Goal: Transaction & Acquisition: Purchase product/service

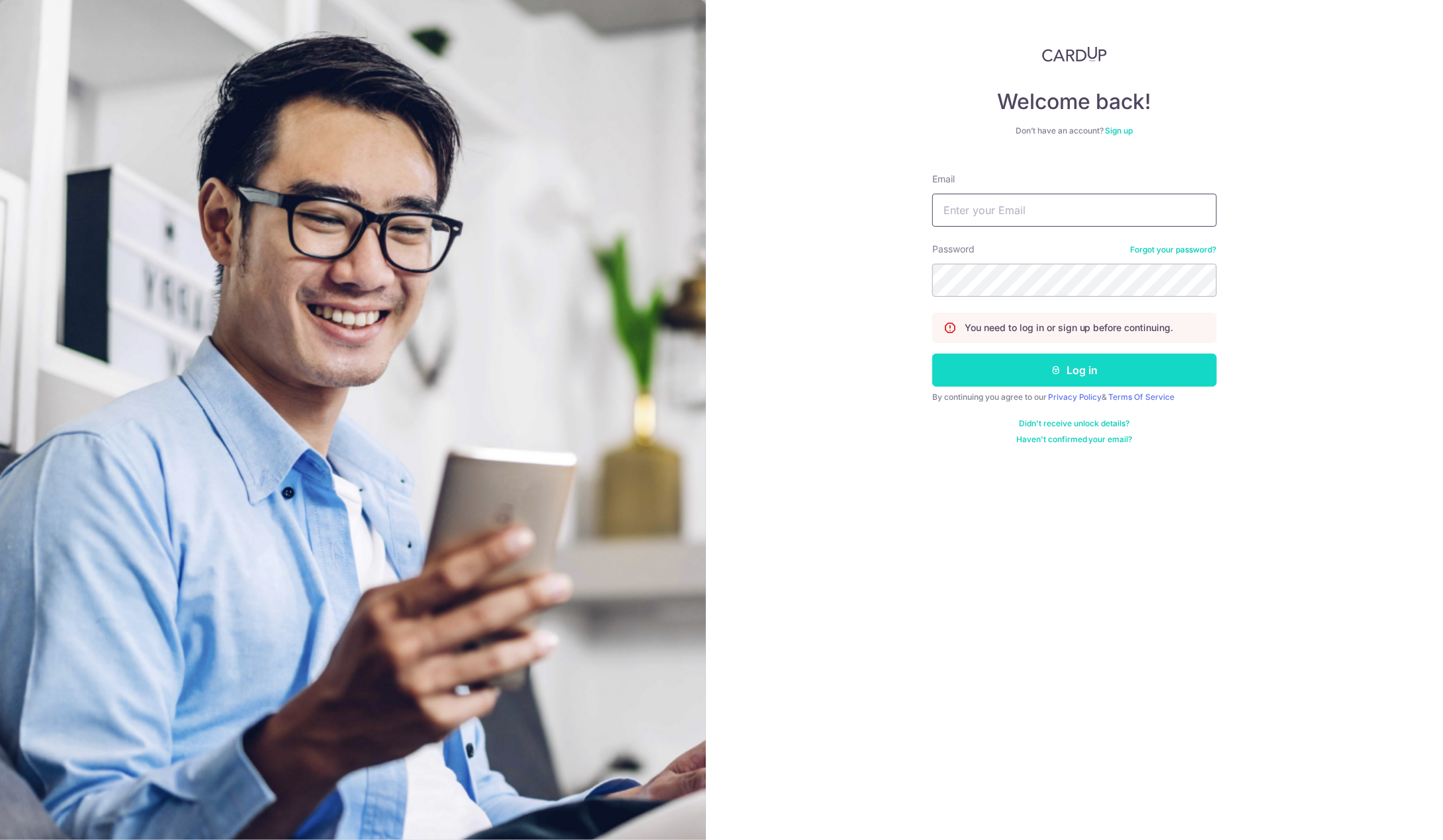
type input "cidboyboy@gmail.com"
click at [1074, 363] on button "Log in" at bounding box center [1074, 370] width 284 height 33
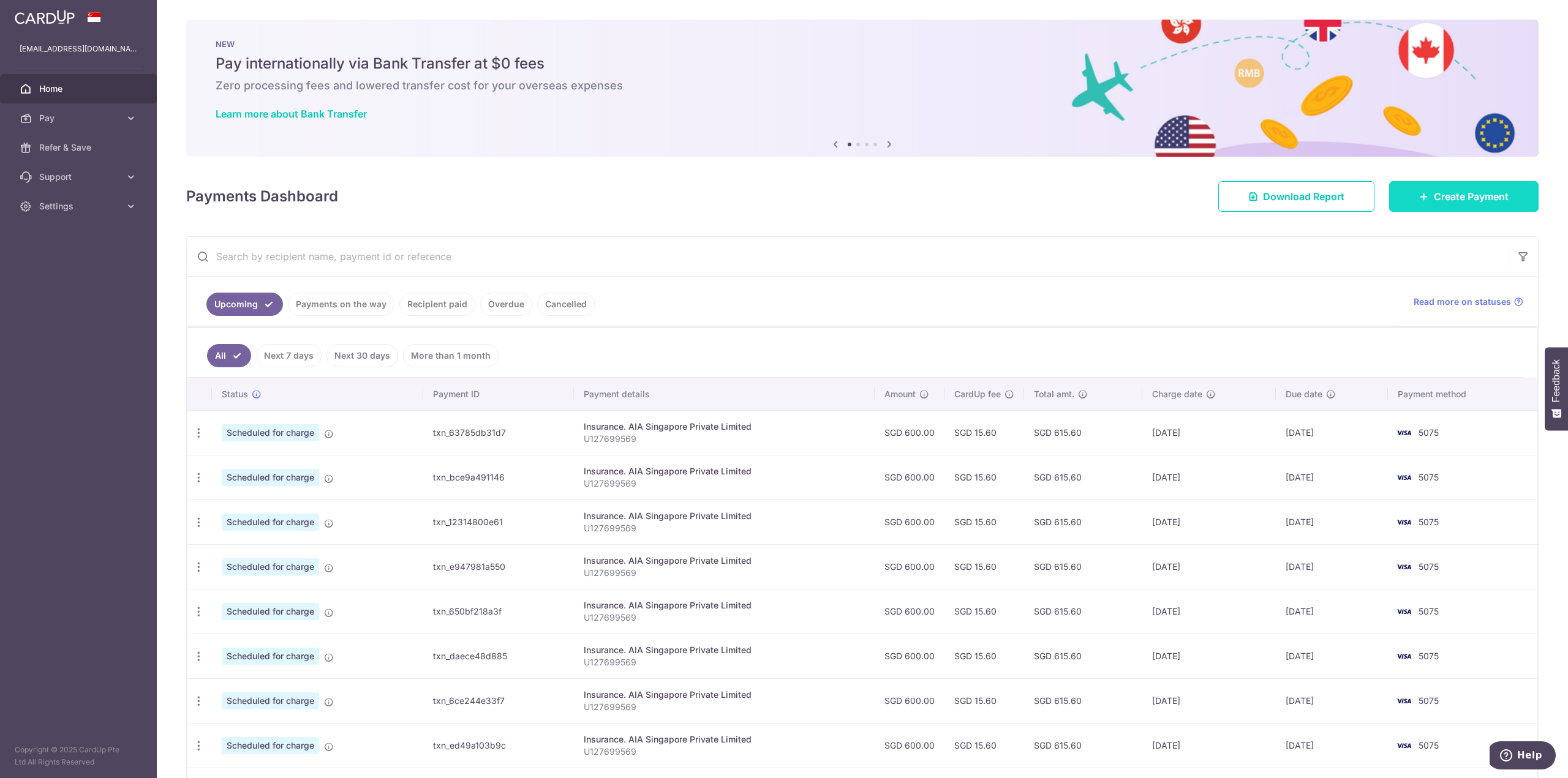
click at [1335, 210] on link "Create Payment" at bounding box center [1463, 196] width 150 height 31
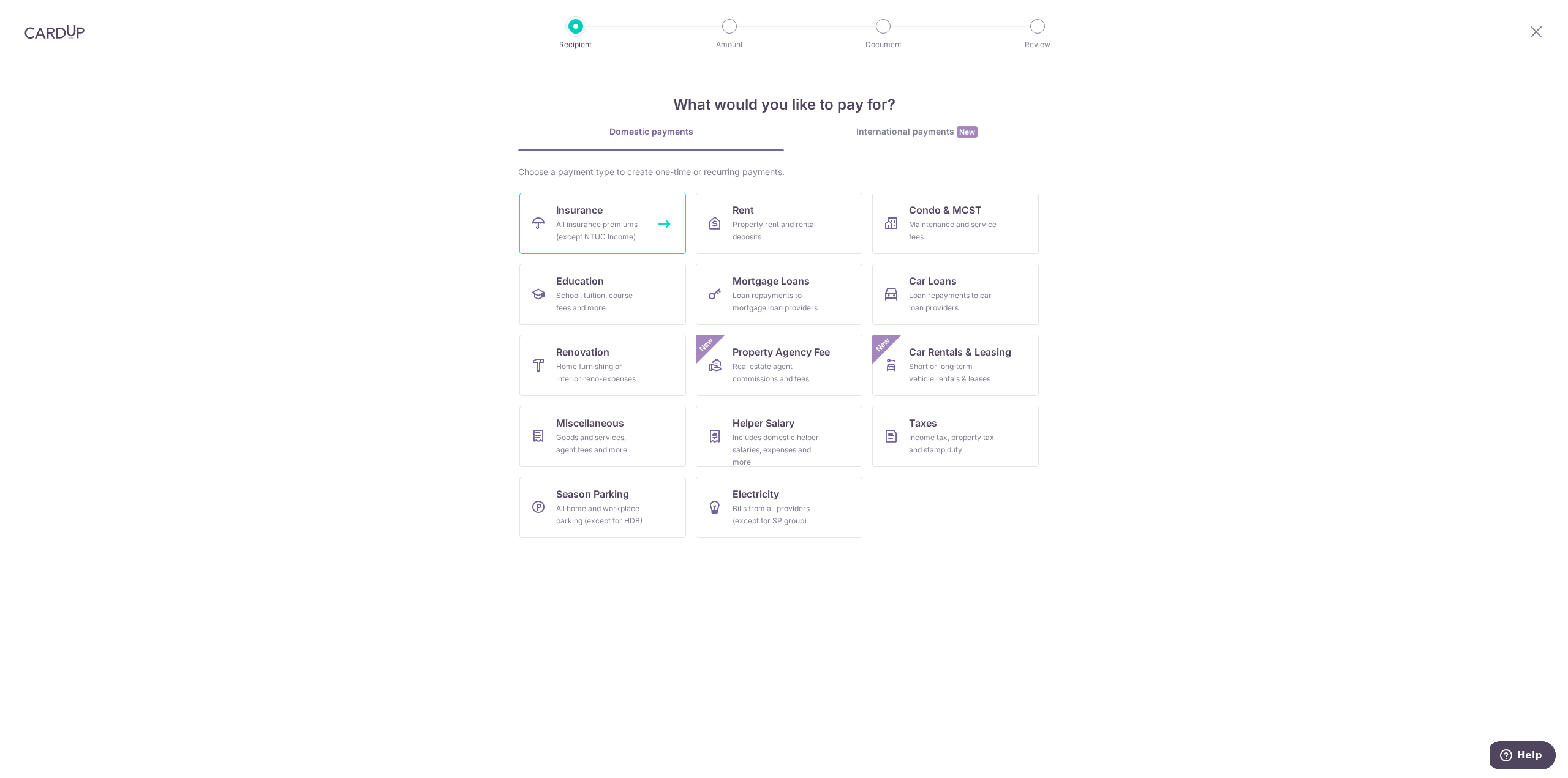
click at [649, 234] on link "Insurance All insurance premiums (except NTUC Income)" at bounding box center [603, 223] width 166 height 61
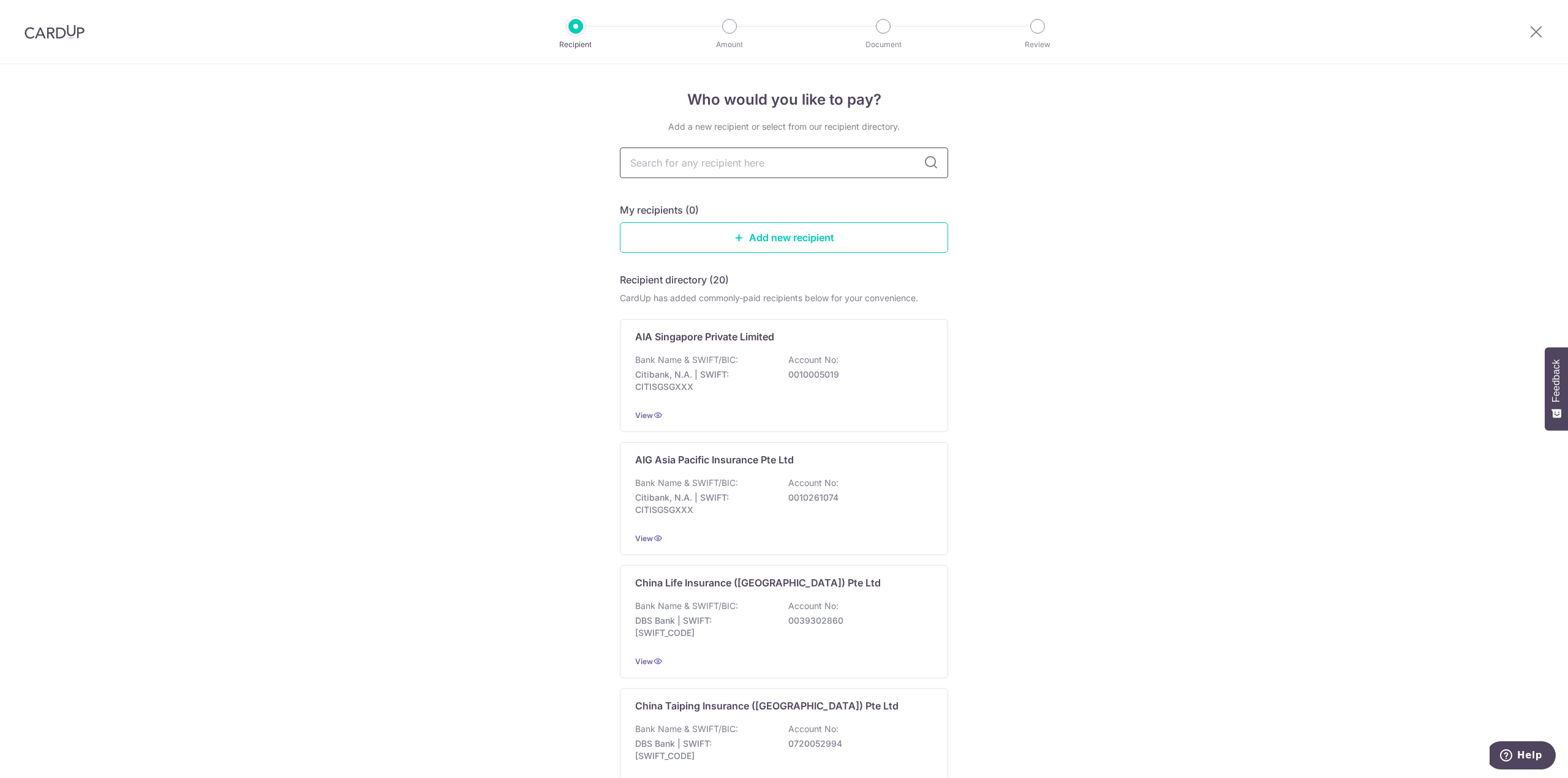
click at [702, 172] on input "text" at bounding box center [784, 162] width 328 height 31
click at [709, 362] on p "Bank Name & SWIFT/BIC:" at bounding box center [687, 360] width 103 height 12
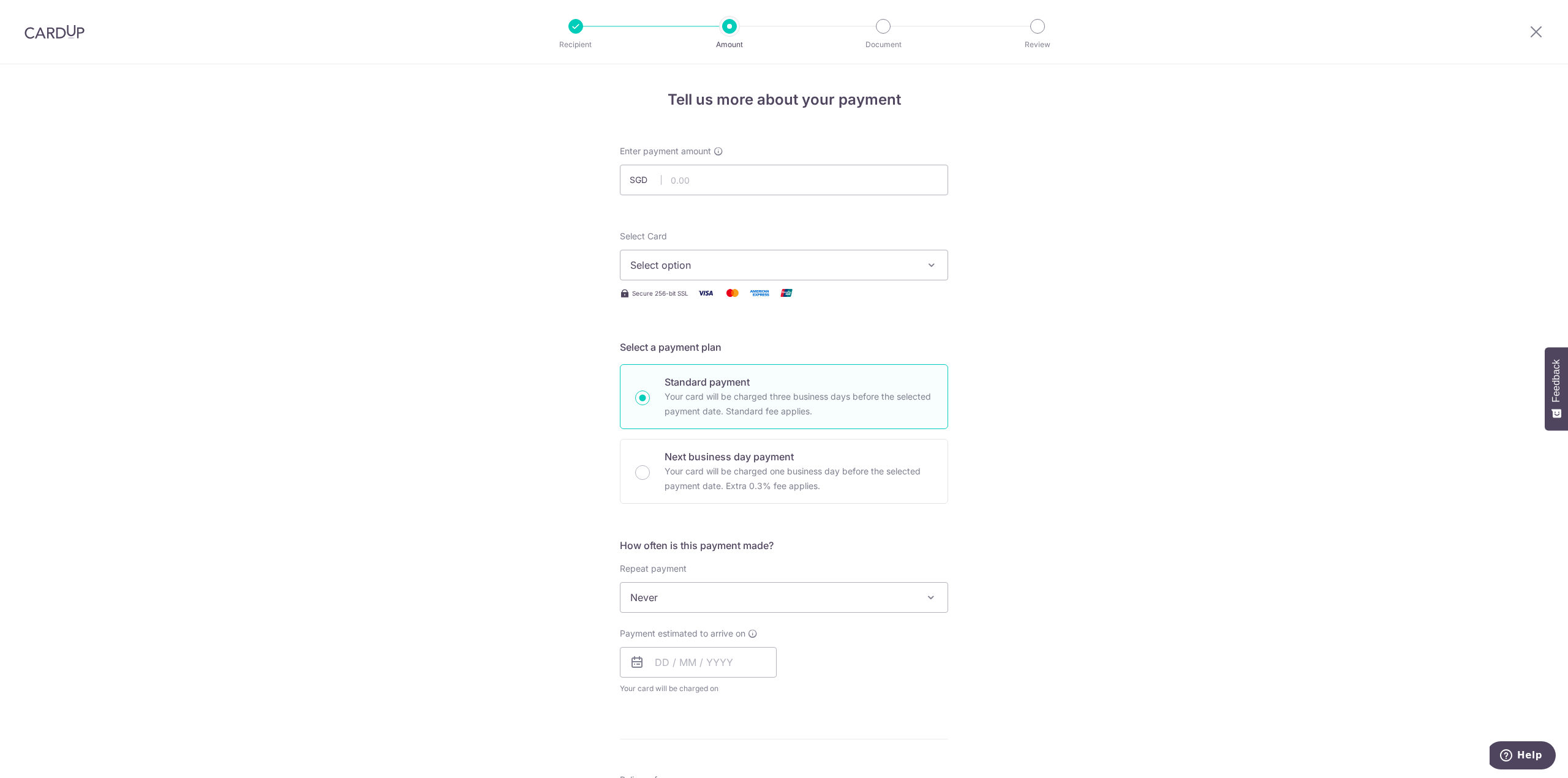
click at [691, 162] on div "Enter payment amount SGD" at bounding box center [784, 170] width 328 height 50
click at [687, 185] on input "text" at bounding box center [784, 180] width 328 height 31
type input "750.00"
click at [914, 253] on button "Select option" at bounding box center [784, 265] width 328 height 31
click at [709, 349] on span "**** 5075" at bounding box center [784, 353] width 307 height 15
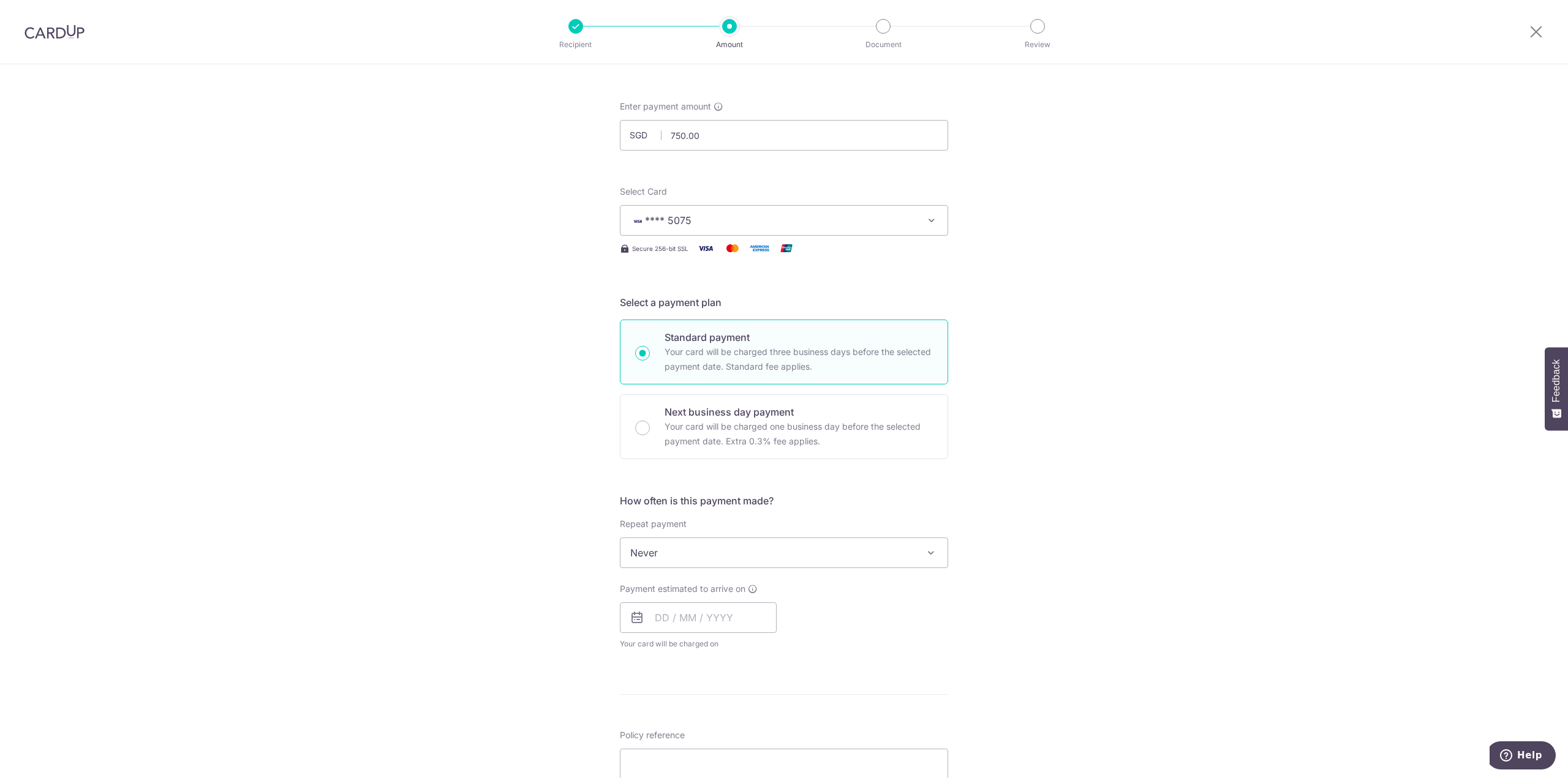
scroll to position [61, 0]
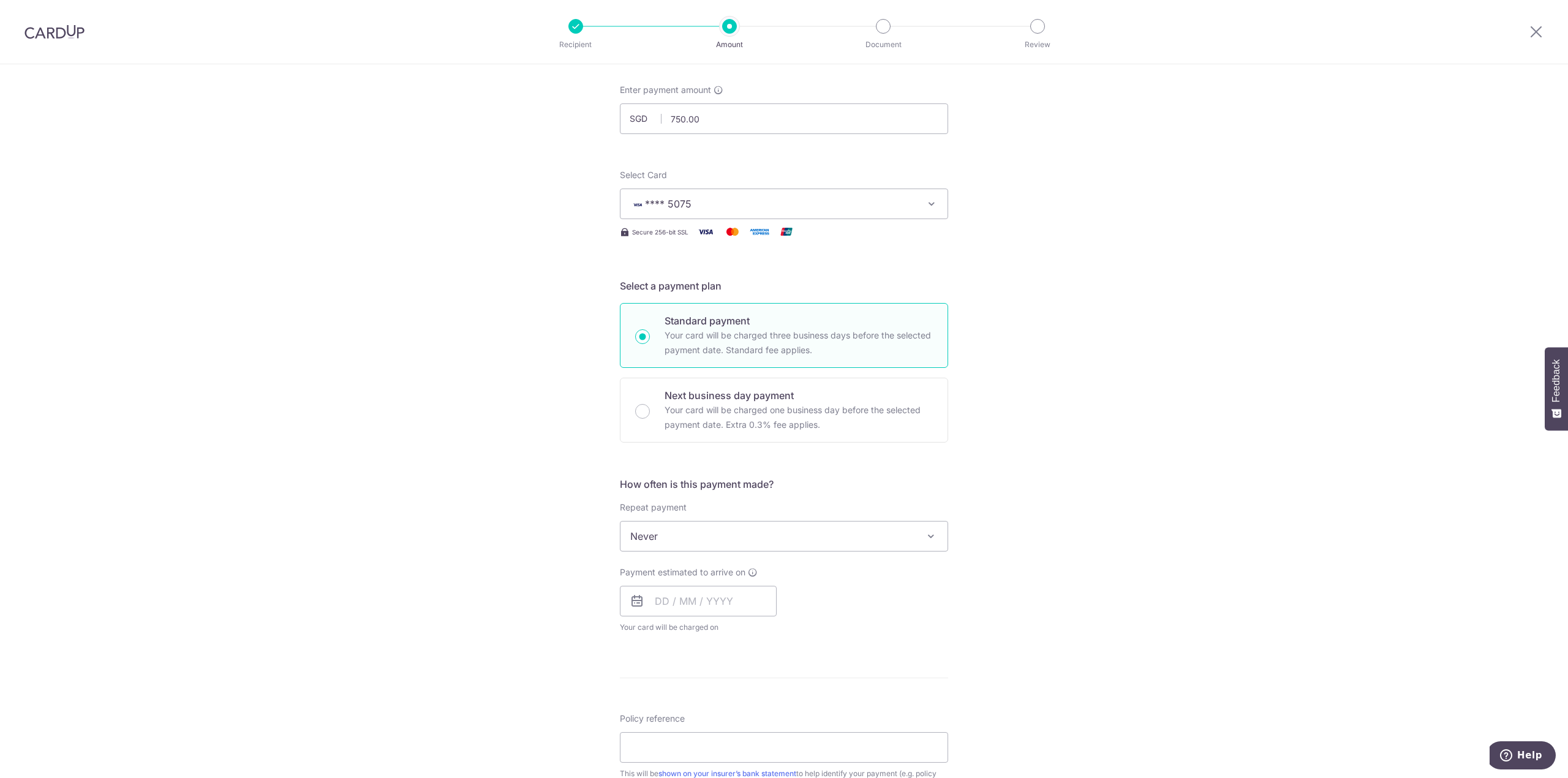
click at [933, 543] on span "Never" at bounding box center [784, 536] width 327 height 29
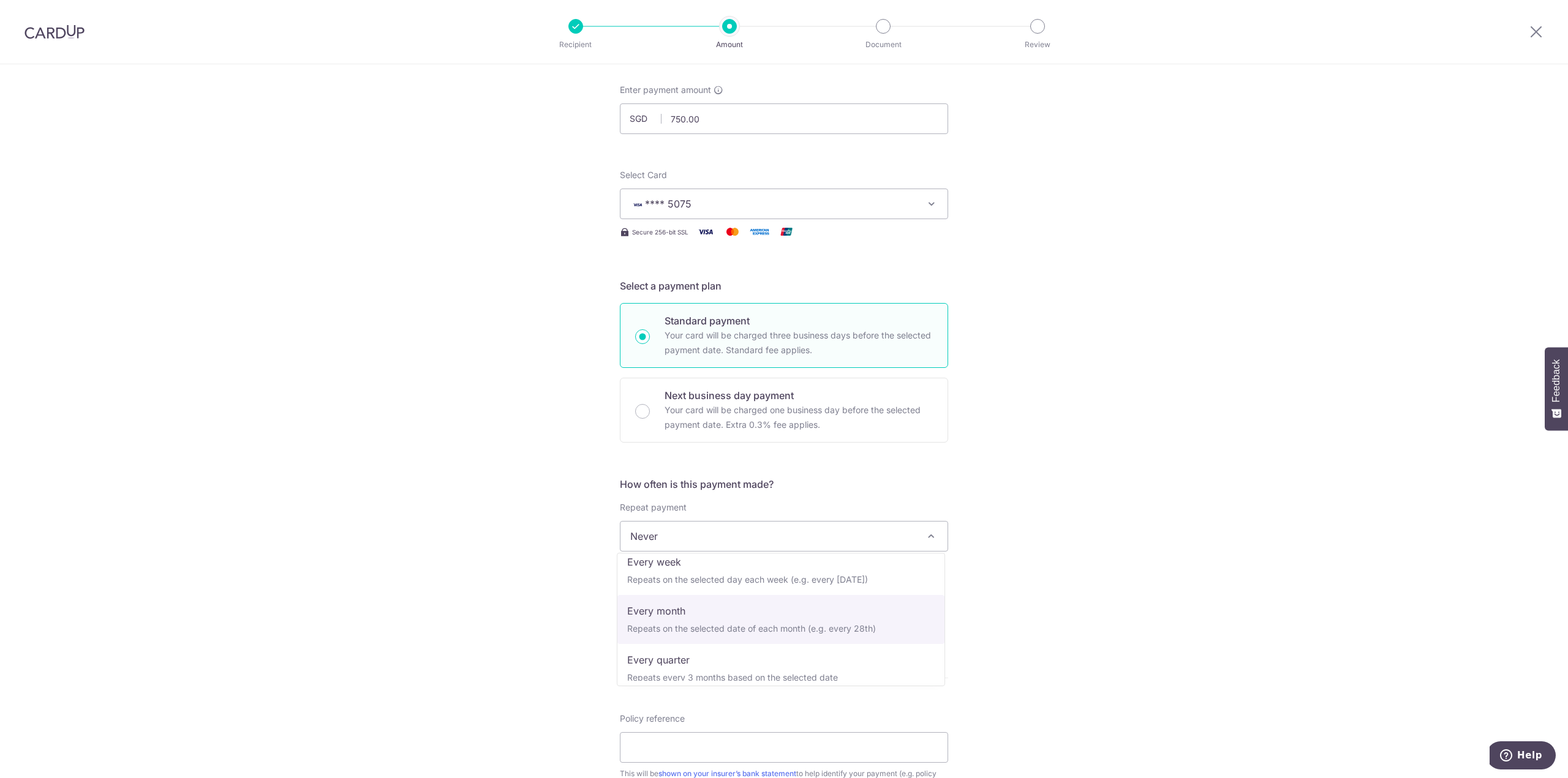
select select "3"
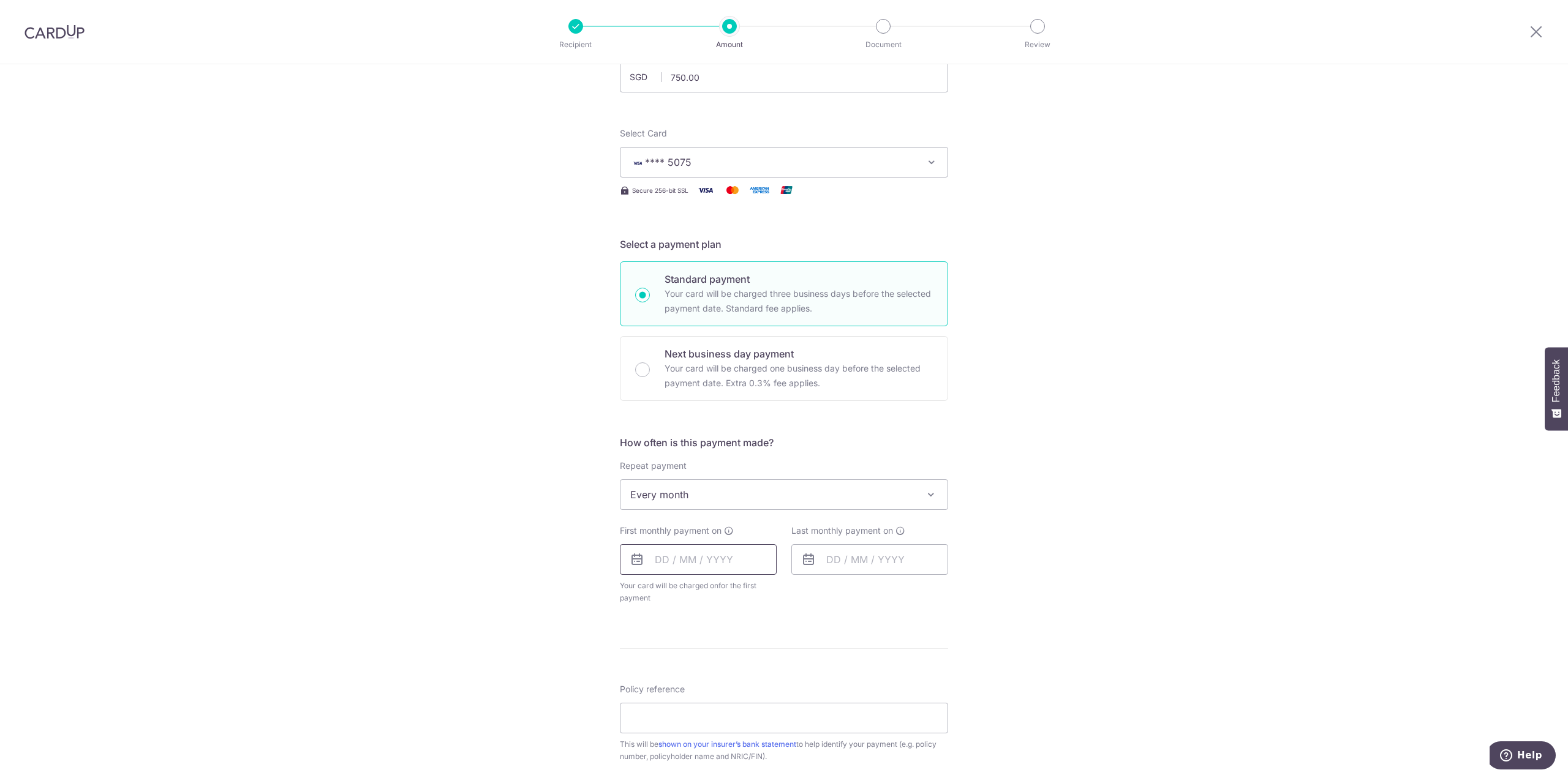
scroll to position [123, 0]
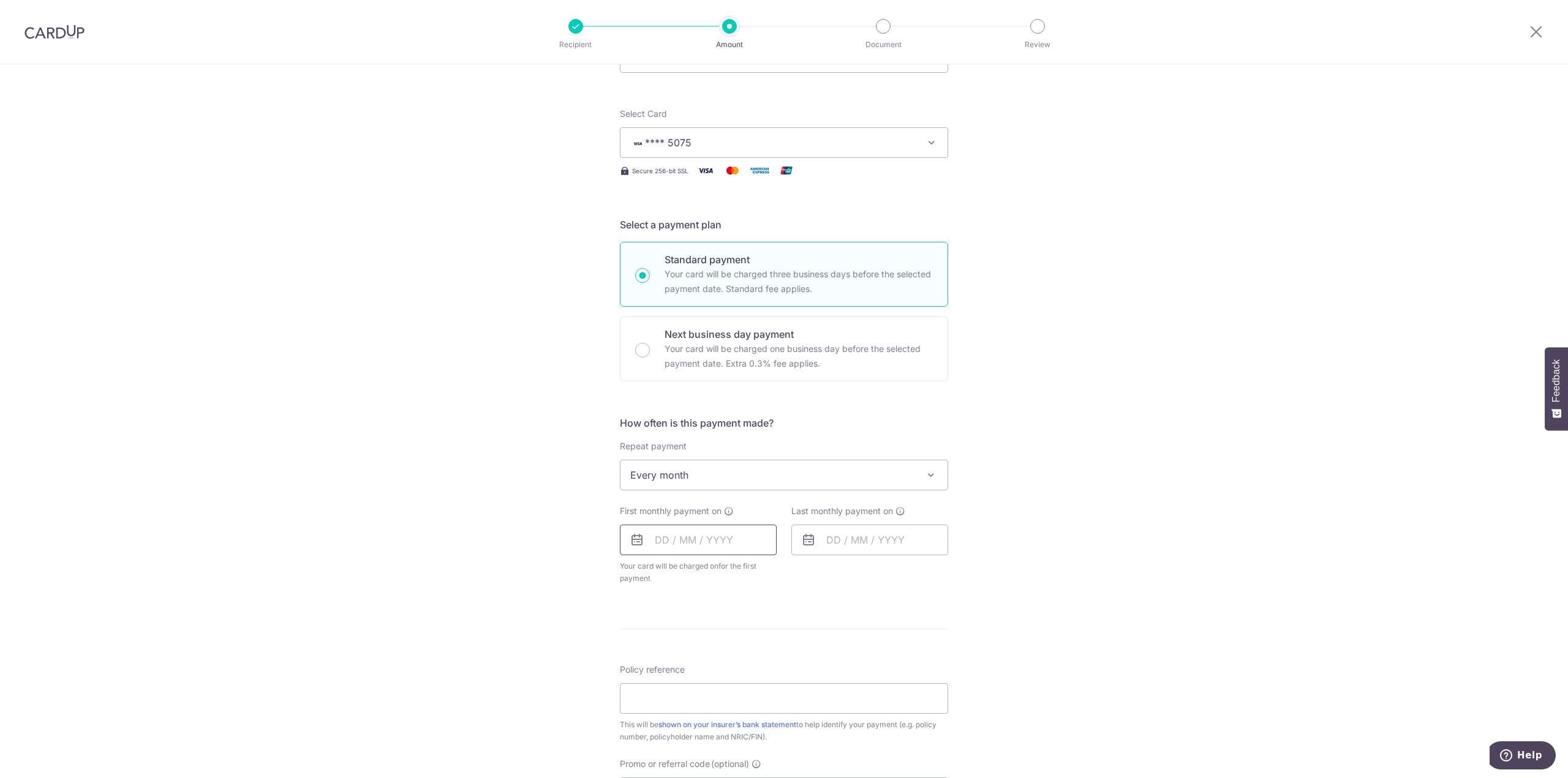
click at [712, 551] on input "text" at bounding box center [698, 540] width 157 height 31
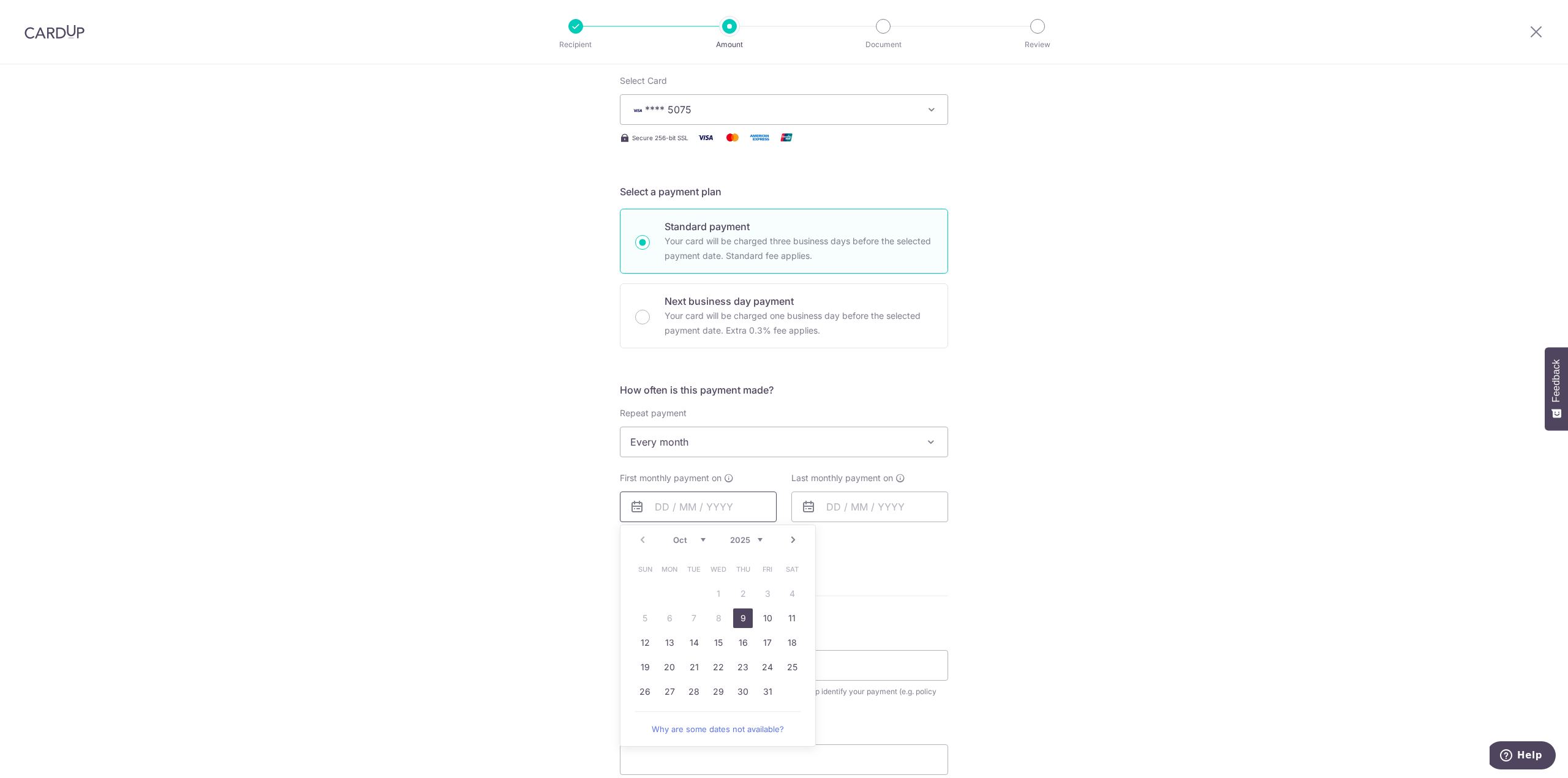
scroll to position [184, 0]
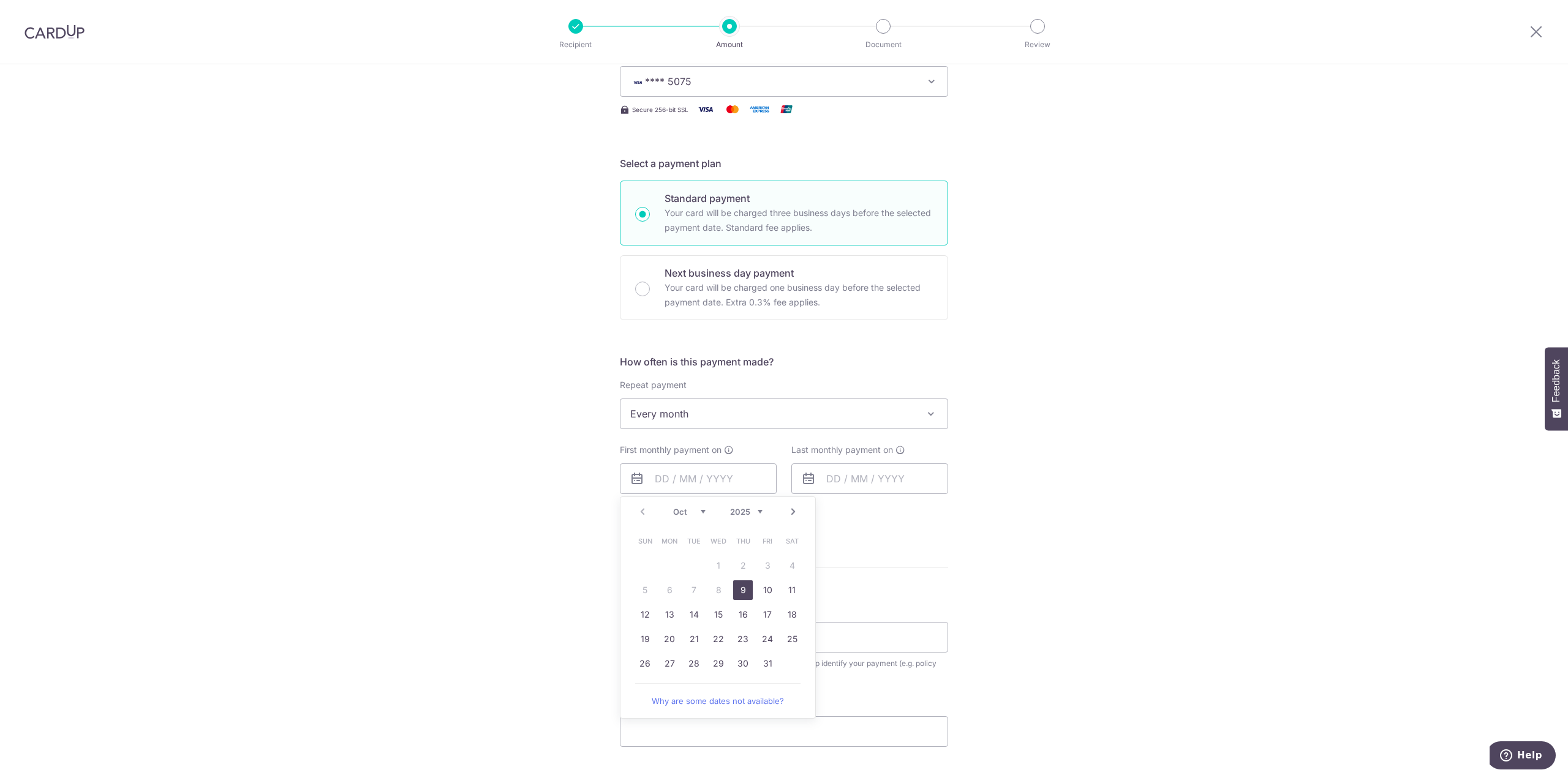
click at [743, 593] on link "9" at bounding box center [742, 590] width 20 height 20
type input "[DATE]"
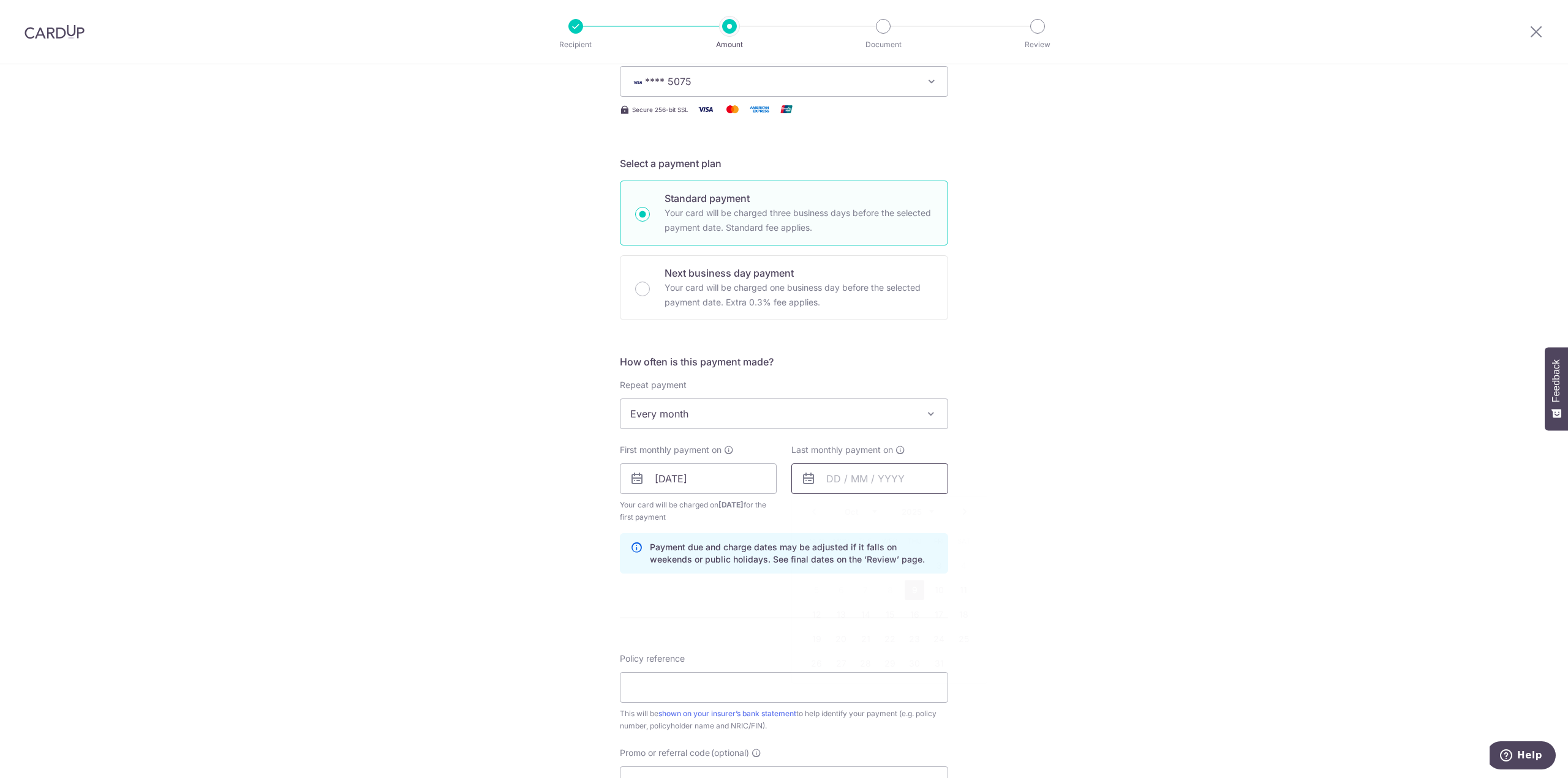
click at [887, 478] on input "text" at bounding box center [870, 479] width 157 height 31
click at [927, 517] on div "Prev Next Oct Nov Dec 2025 2026 2027 2028 2029 2030 2031 2032 2033 2034 2035" at bounding box center [890, 512] width 195 height 29
click at [927, 513] on select "2025 2026 2027 2028 2029 2030 2031 2032 2033 2034 2035" at bounding box center [918, 512] width 32 height 10
click at [879, 510] on div "Jan Feb Mar Apr May Jun Jul Aug Sep Oct Nov Dec 2025 2026 2027 2028 2029 2030 2…" at bounding box center [889, 512] width 90 height 10
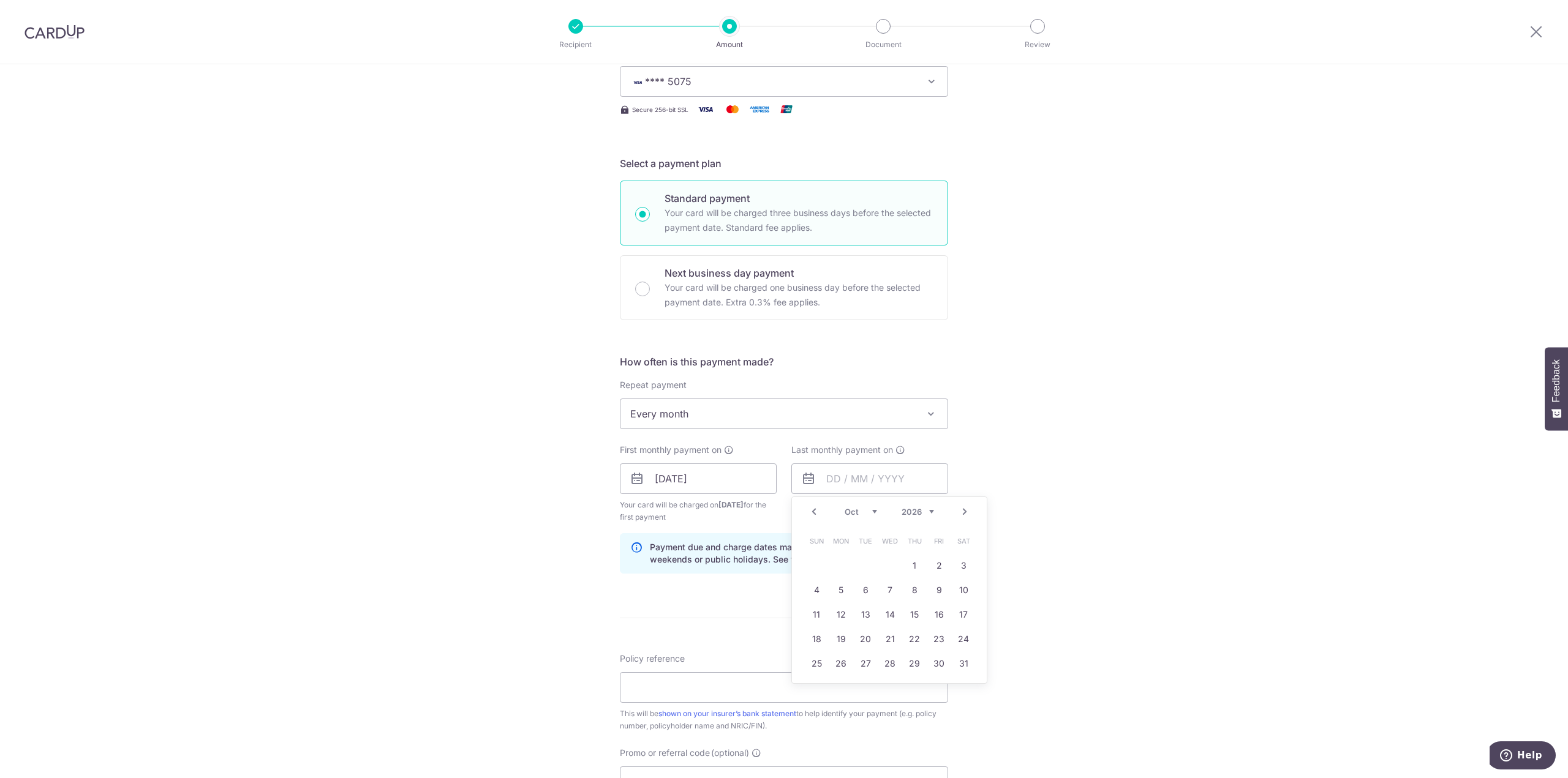
click at [869, 509] on select "Jan Feb Mar Apr May Jun Jul Aug Sep Oct Nov Dec" at bounding box center [860, 512] width 32 height 10
drag, startPoint x: 893, startPoint y: 520, endPoint x: 902, endPoint y: 517, distance: 9.5
click at [893, 520] on div "Prev Next Jan Feb Mar Apr May Jun Jul Aug Sep Oct Nov Dec 2025 2026 2027 2028 2…" at bounding box center [890, 512] width 195 height 29
click at [911, 515] on select "2025 2026 2027 2028 2029 2030 2031 2032 2033 2034 2035" at bounding box center [918, 512] width 32 height 10
drag, startPoint x: 914, startPoint y: 512, endPoint x: 906, endPoint y: 511, distance: 8.1
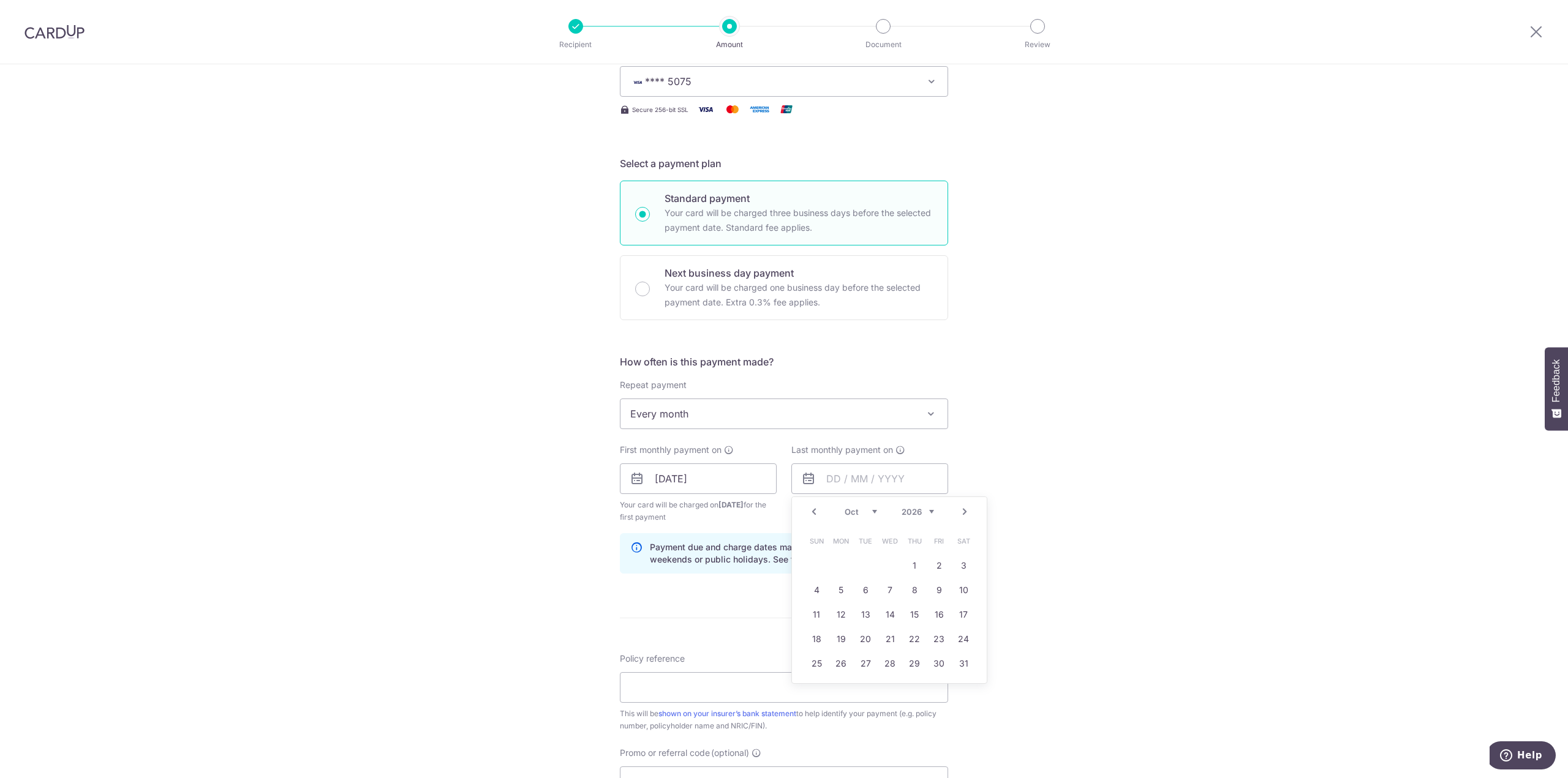
click at [914, 512] on select "2025 2026 2027 2028 2029 2030 2031 2032 2033 2034 2035" at bounding box center [918, 512] width 32 height 10
click at [867, 512] on select "Jan Feb Mar Apr May Jun Jul Aug Sep Oct Nov Dec" at bounding box center [860, 512] width 32 height 10
drag, startPoint x: 868, startPoint y: 512, endPoint x: 884, endPoint y: 514, distance: 16.1
click at [868, 512] on select "Jan Feb Mar Apr May Jun Jul Aug Sep Oct Nov Dec" at bounding box center [860, 512] width 32 height 10
click at [726, 484] on input "[DATE]" at bounding box center [698, 479] width 157 height 31
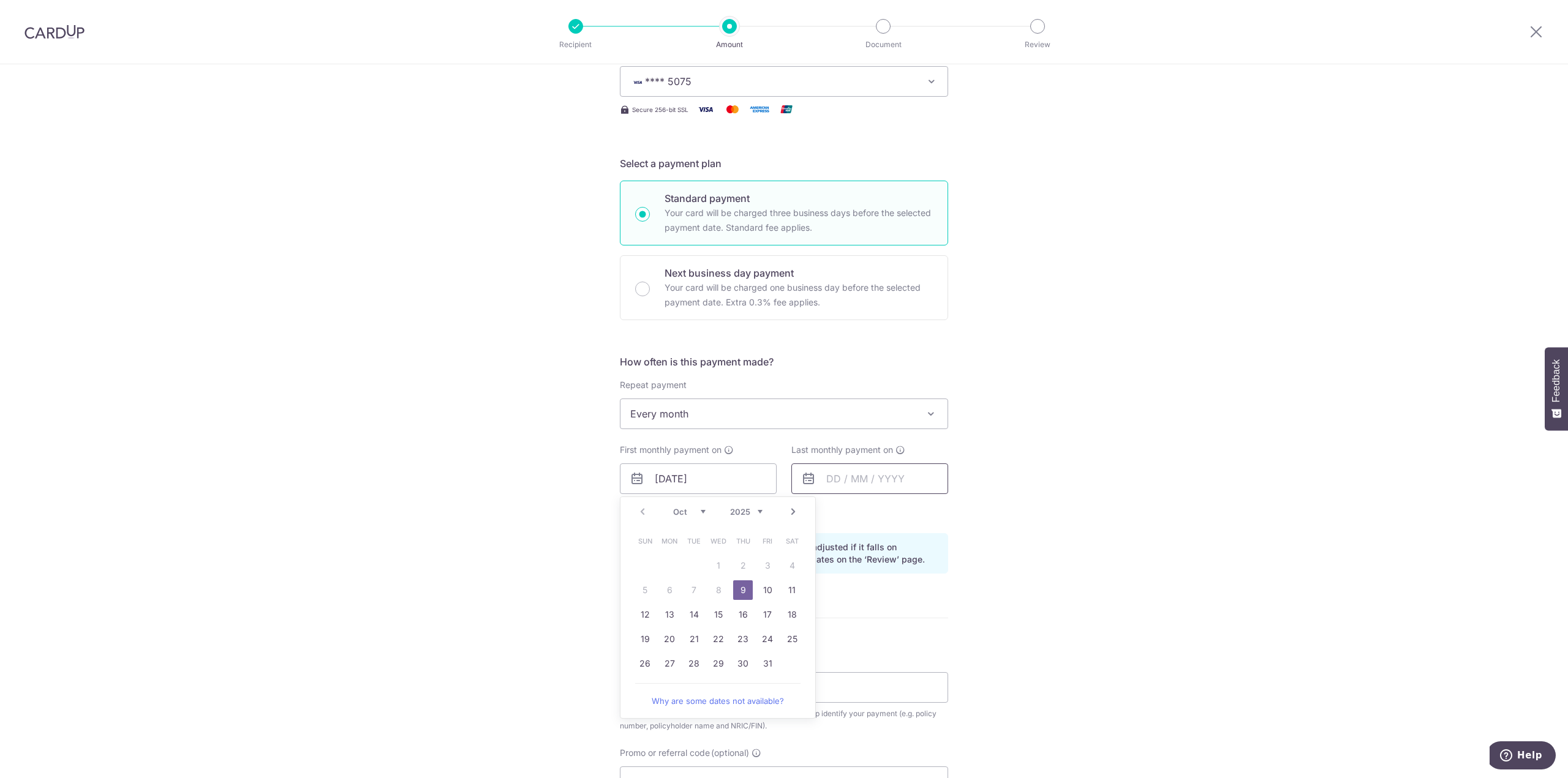
click at [893, 486] on input "text" at bounding box center [870, 479] width 157 height 31
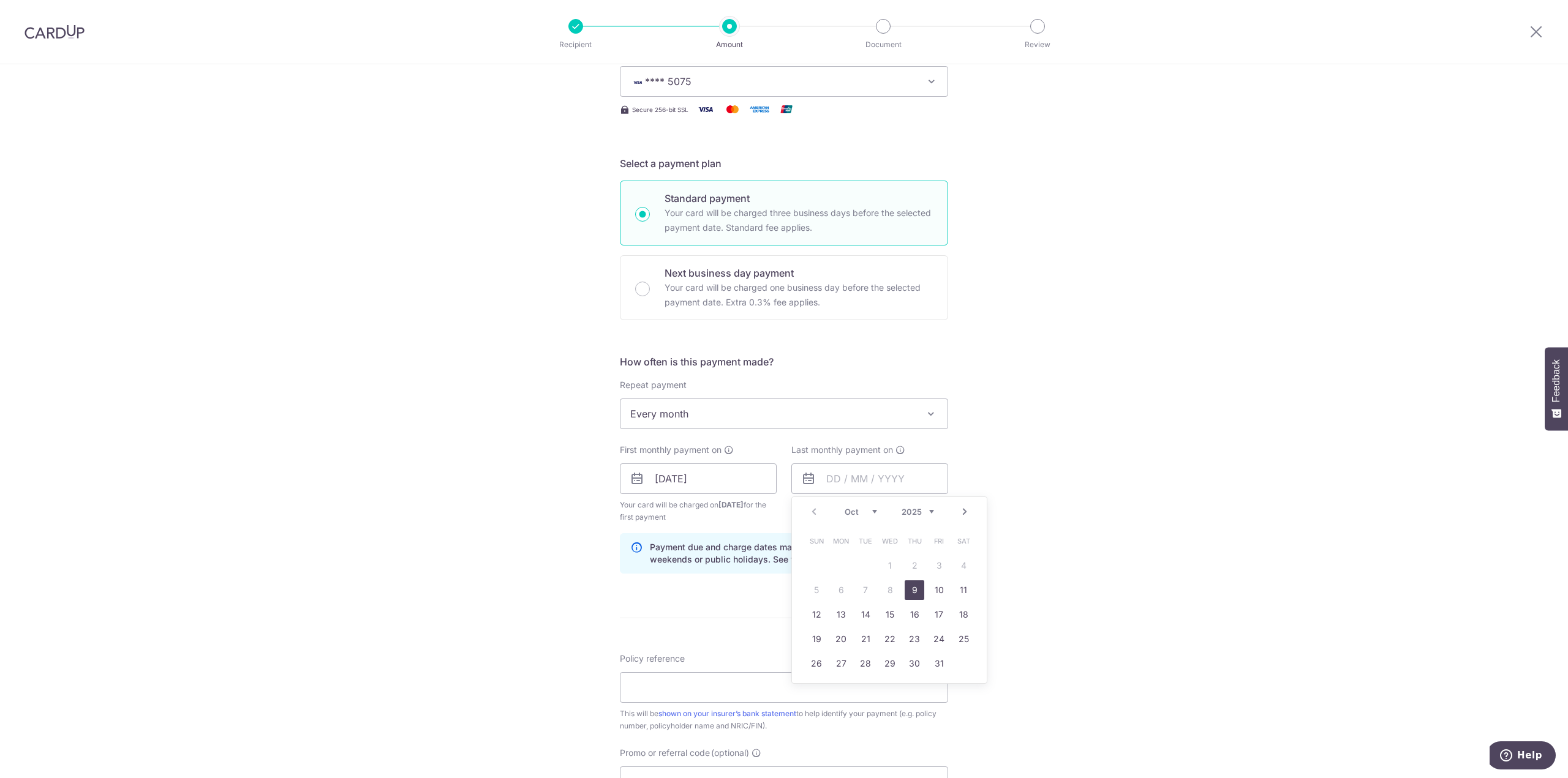
click at [912, 587] on link "9" at bounding box center [914, 590] width 20 height 20
click at [895, 449] on icon at bounding box center [900, 450] width 10 height 10
click at [874, 478] on input "[DATE]" at bounding box center [870, 479] width 157 height 31
click at [927, 513] on select "2025 2026 2027 2028 2029 2030 2031 2032 2033 2034 2035" at bounding box center [918, 512] width 32 height 10
click at [929, 589] on link "9" at bounding box center [939, 590] width 20 height 20
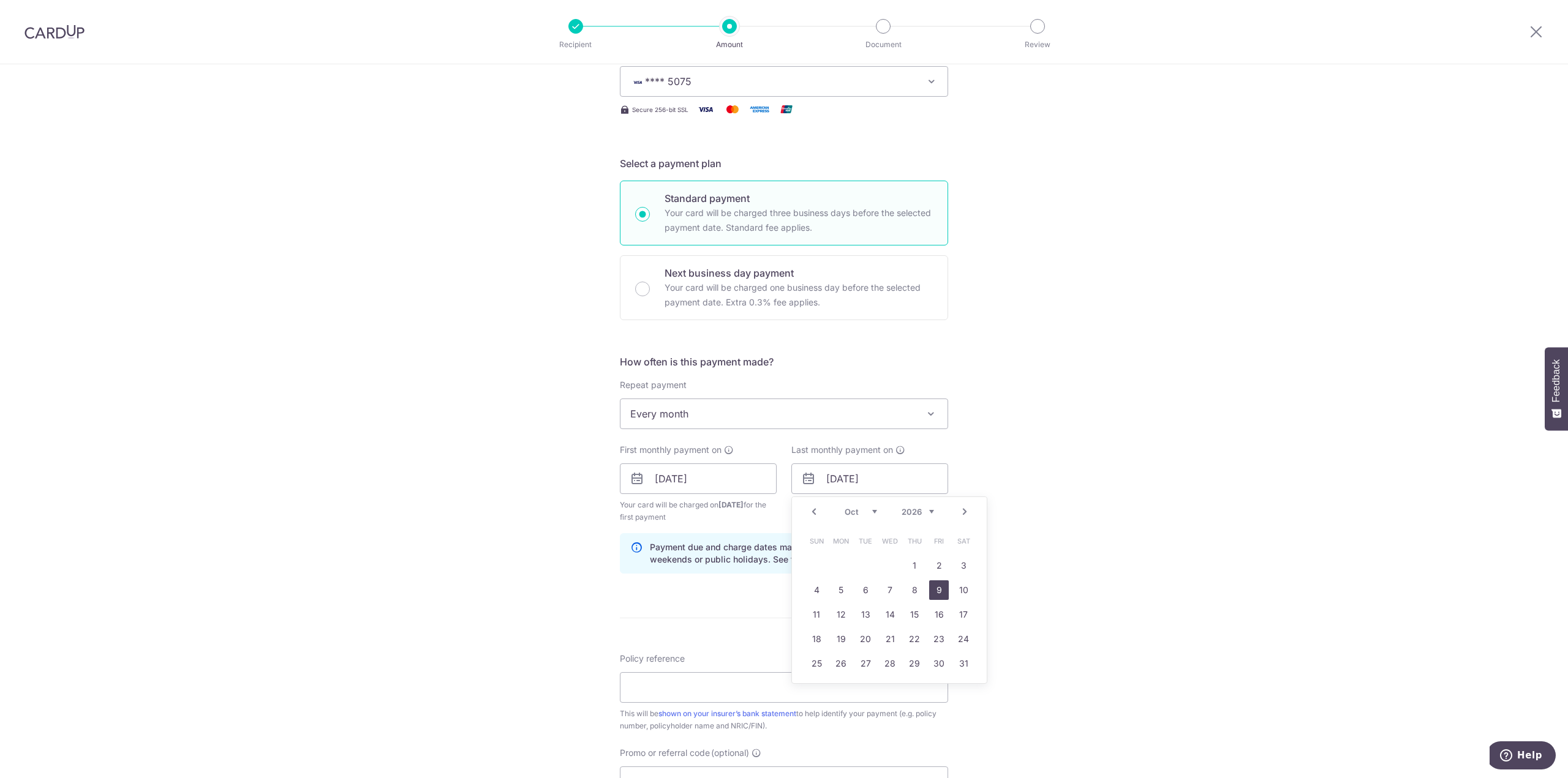
type input "09/10/2026"
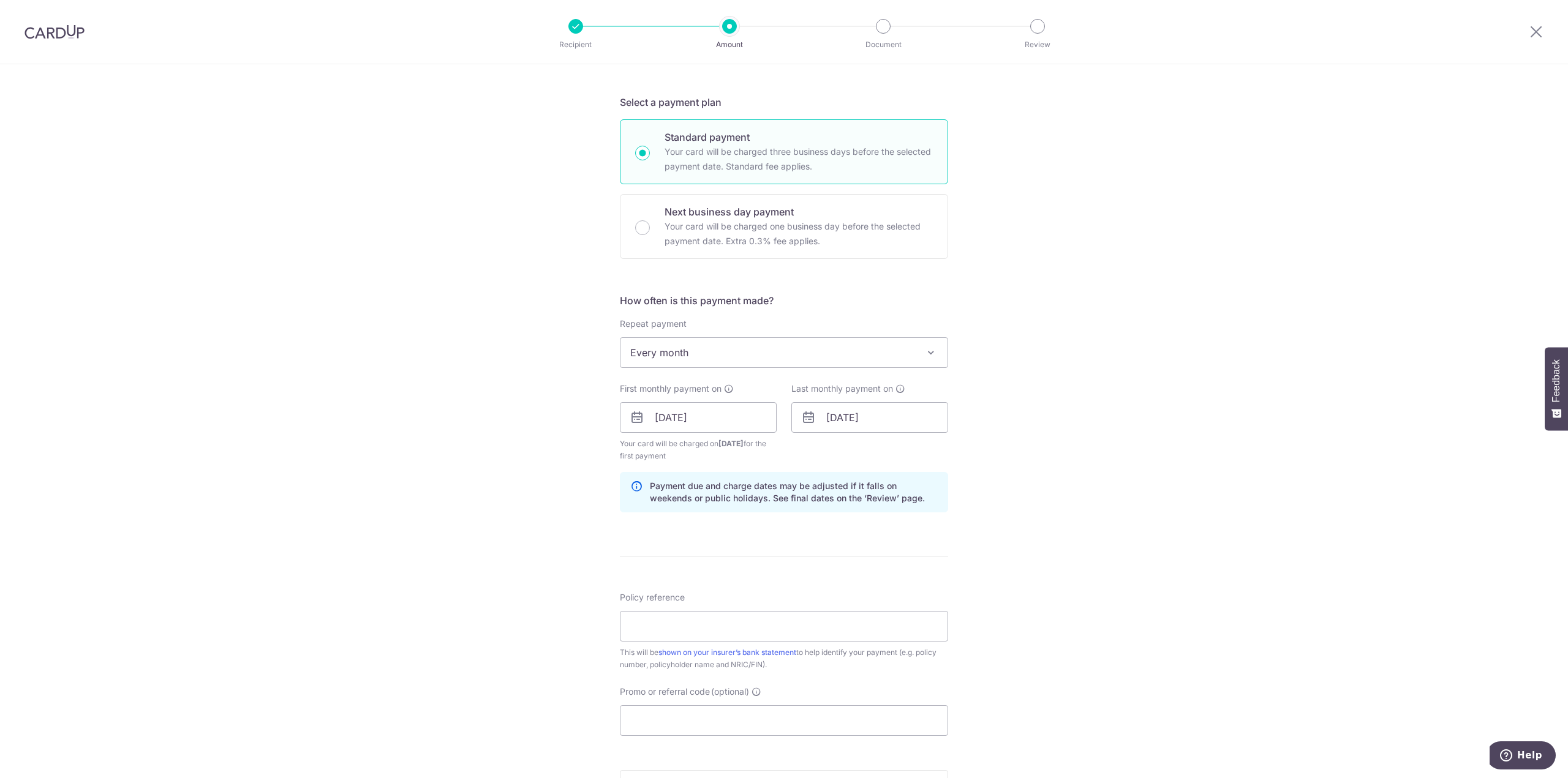
scroll to position [429, 0]
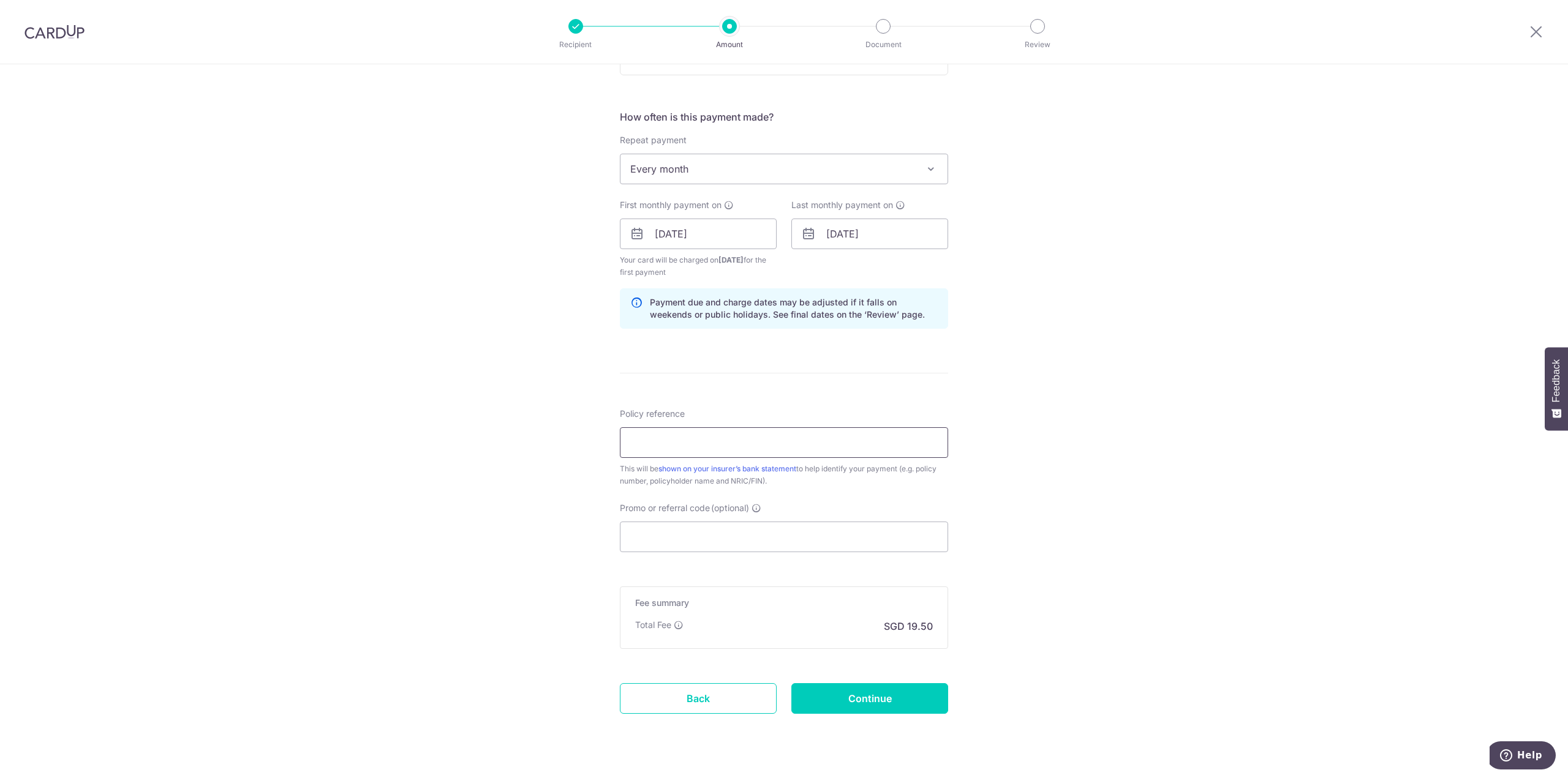
click at [723, 437] on input "Policy reference" at bounding box center [784, 443] width 328 height 31
type input "U127591751"
click at [712, 534] on input "Promo or referral code (optional)" at bounding box center [784, 537] width 328 height 31
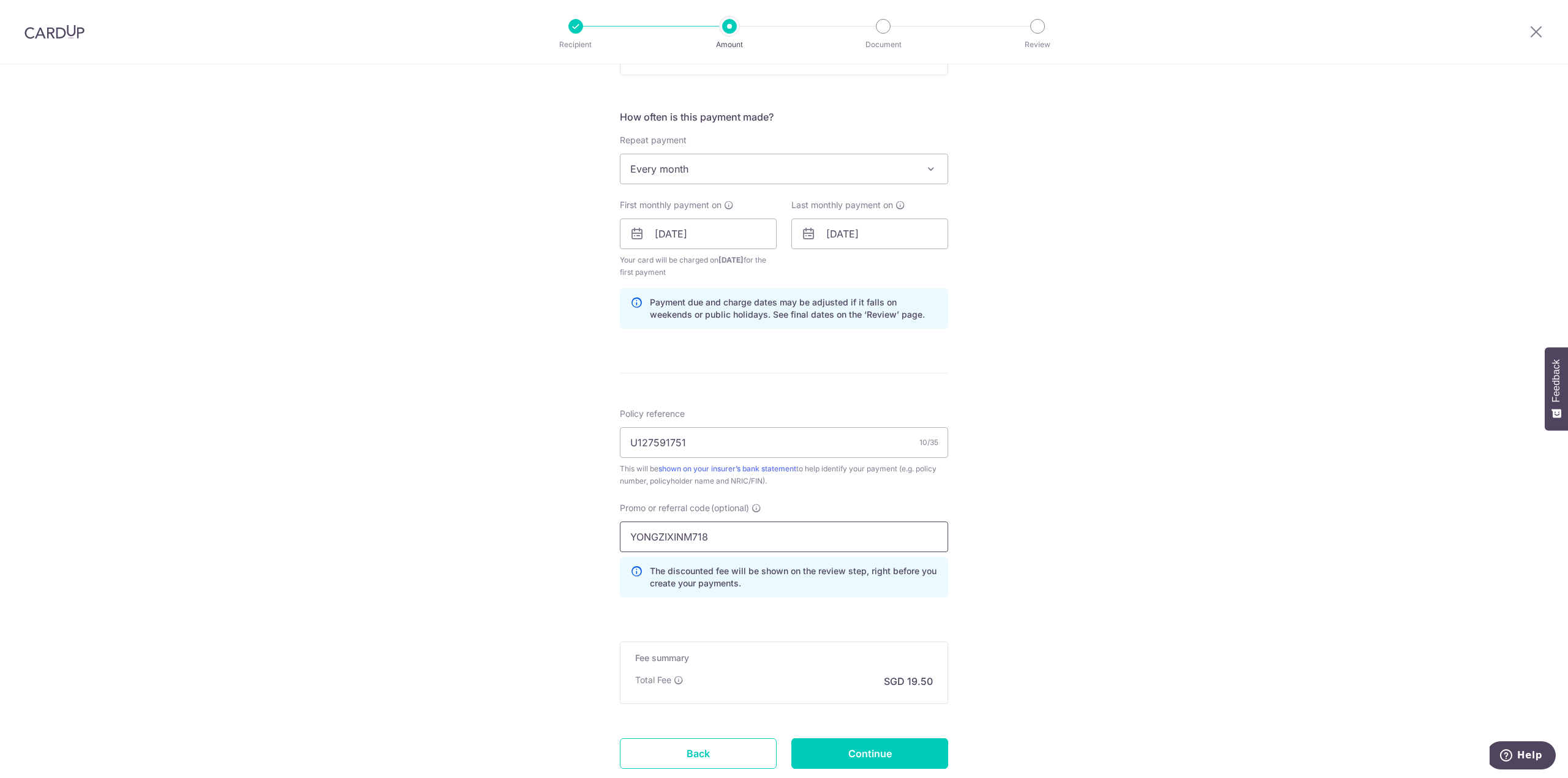
type input "YONGZIXINM718"
click at [1020, 511] on div "Tell us more about your payment Enter payment amount SGD 750.00 750.00 Select C…" at bounding box center [784, 248] width 1568 height 1226
click at [874, 746] on input "Continue" at bounding box center [870, 753] width 157 height 31
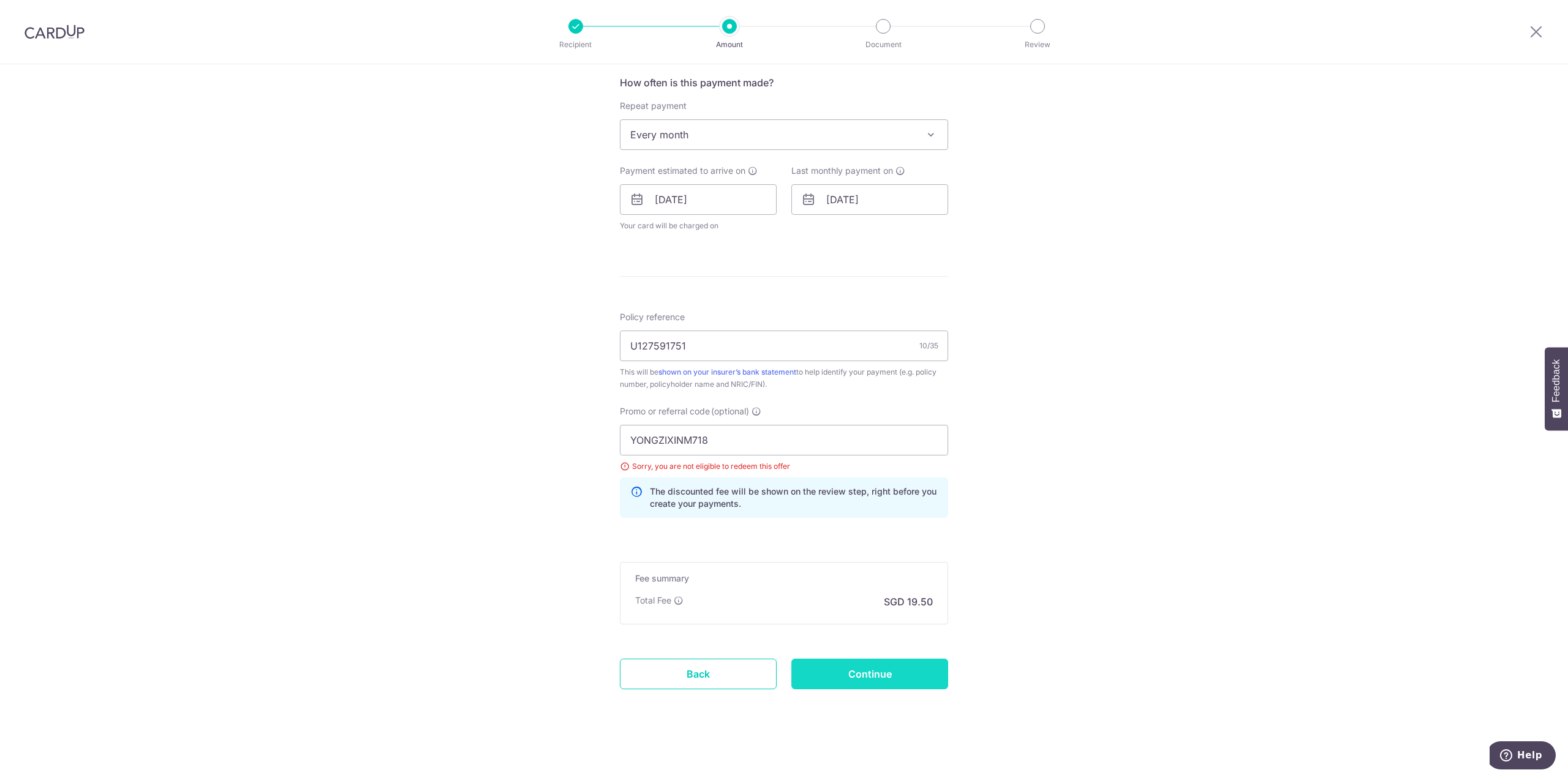
click at [833, 673] on input "Continue" at bounding box center [870, 674] width 157 height 31
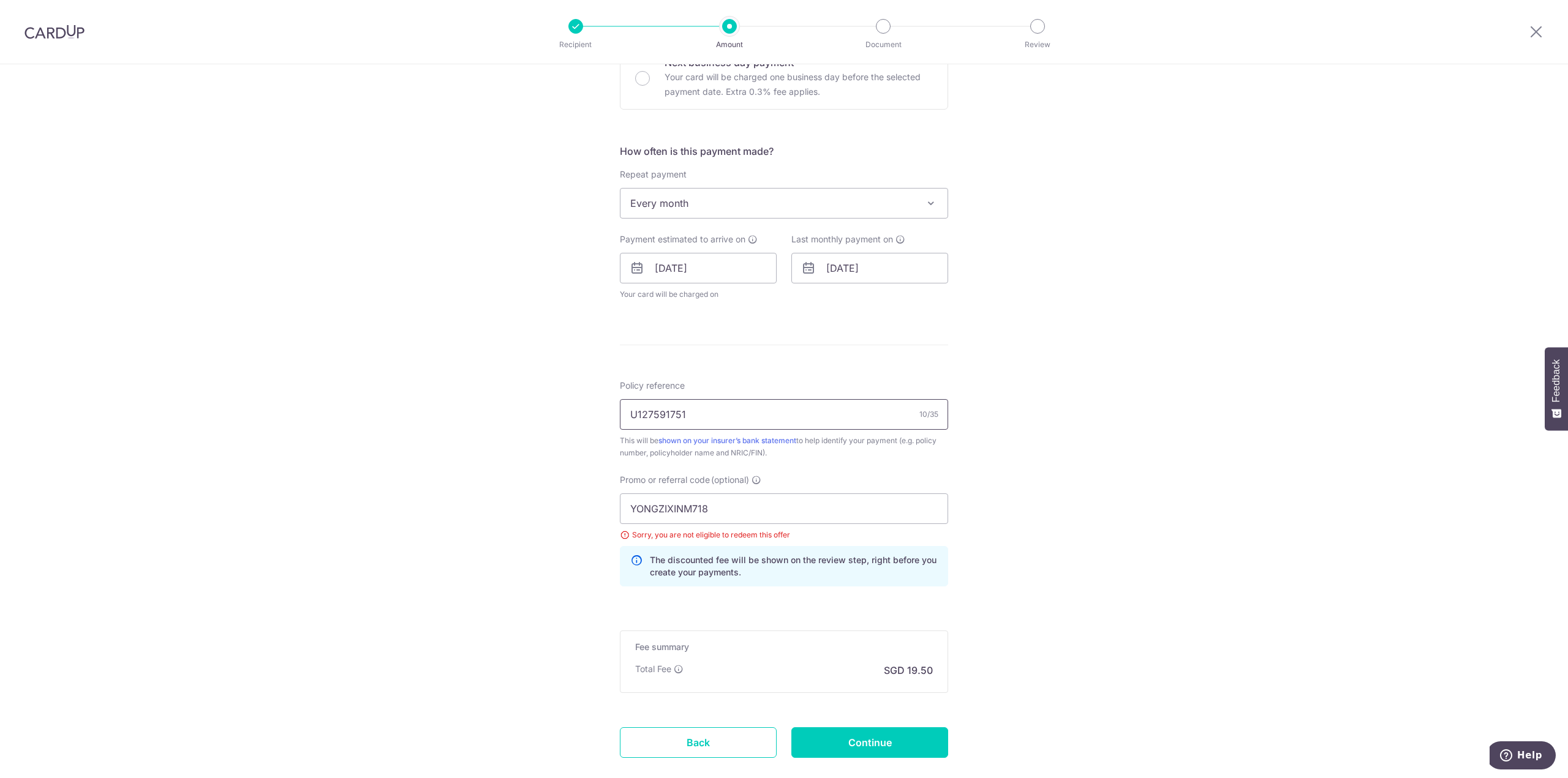
scroll to position [279, 0]
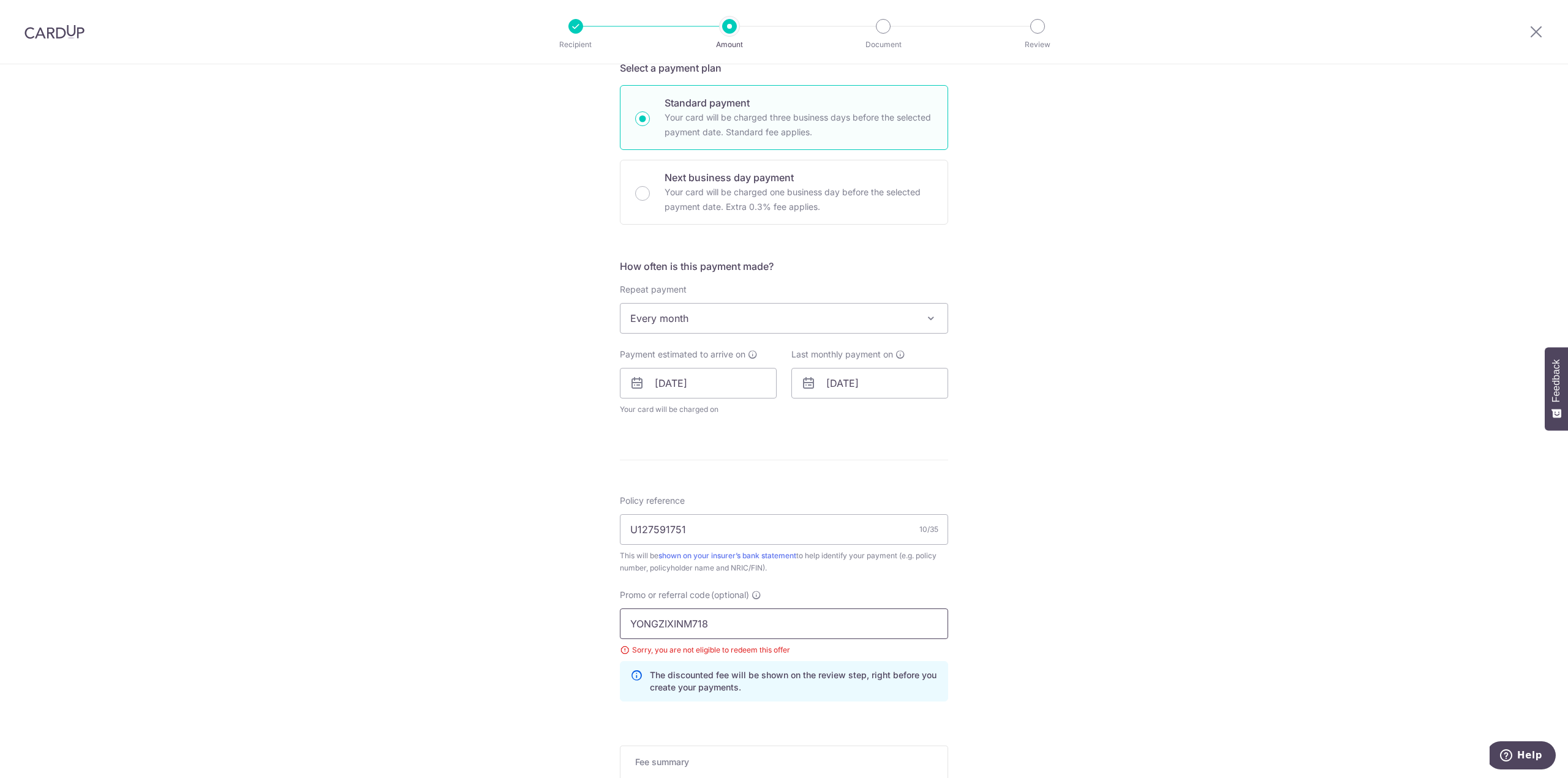
drag, startPoint x: 528, startPoint y: 615, endPoint x: 458, endPoint y: 618, distance: 70.1
click at [458, 618] on div "Tell us more about your payment Enter payment amount SGD 750.00 750.00 Select C…" at bounding box center [784, 376] width 1568 height 1180
paste input "REC185"
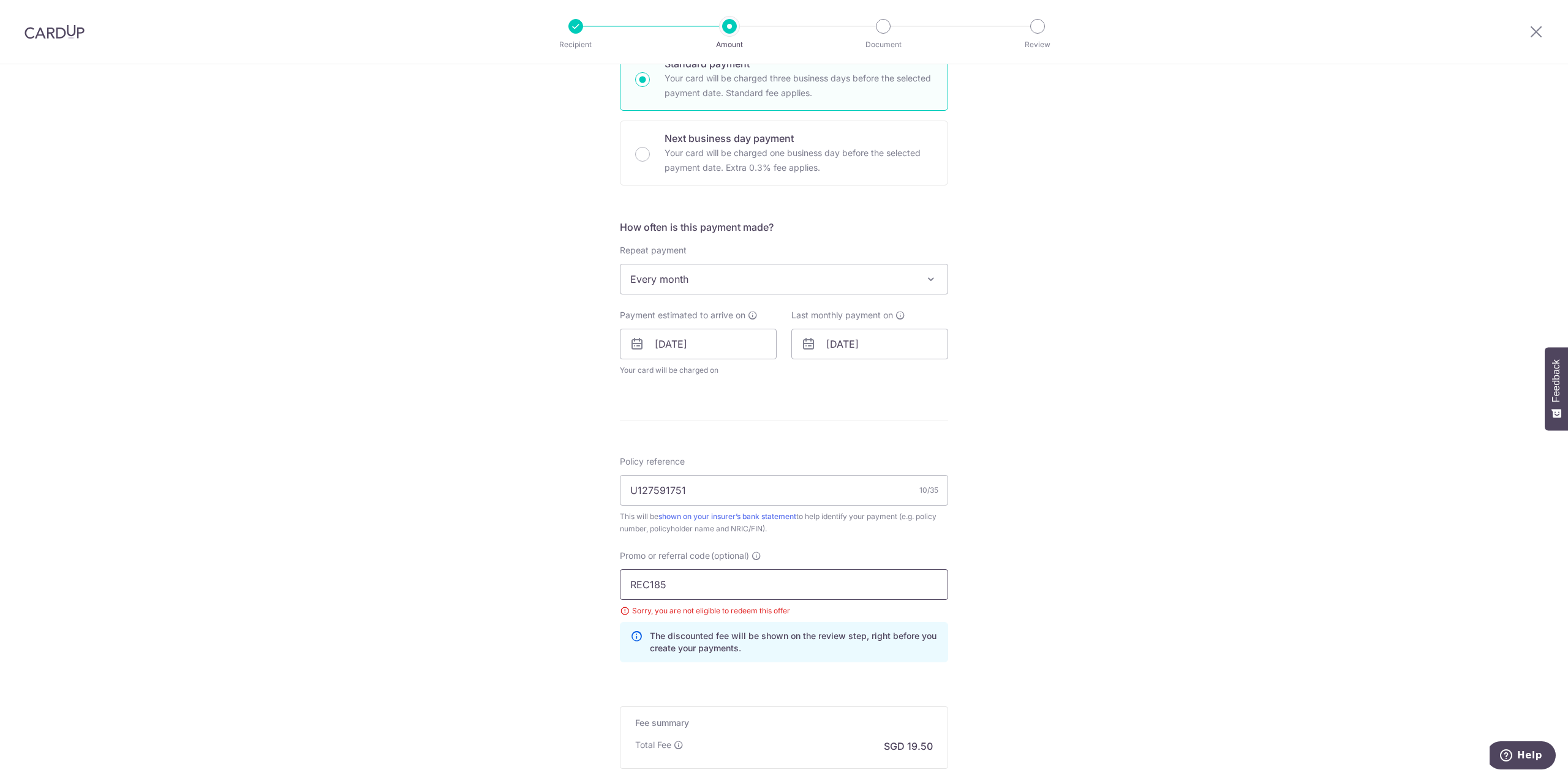
scroll to position [402, 0]
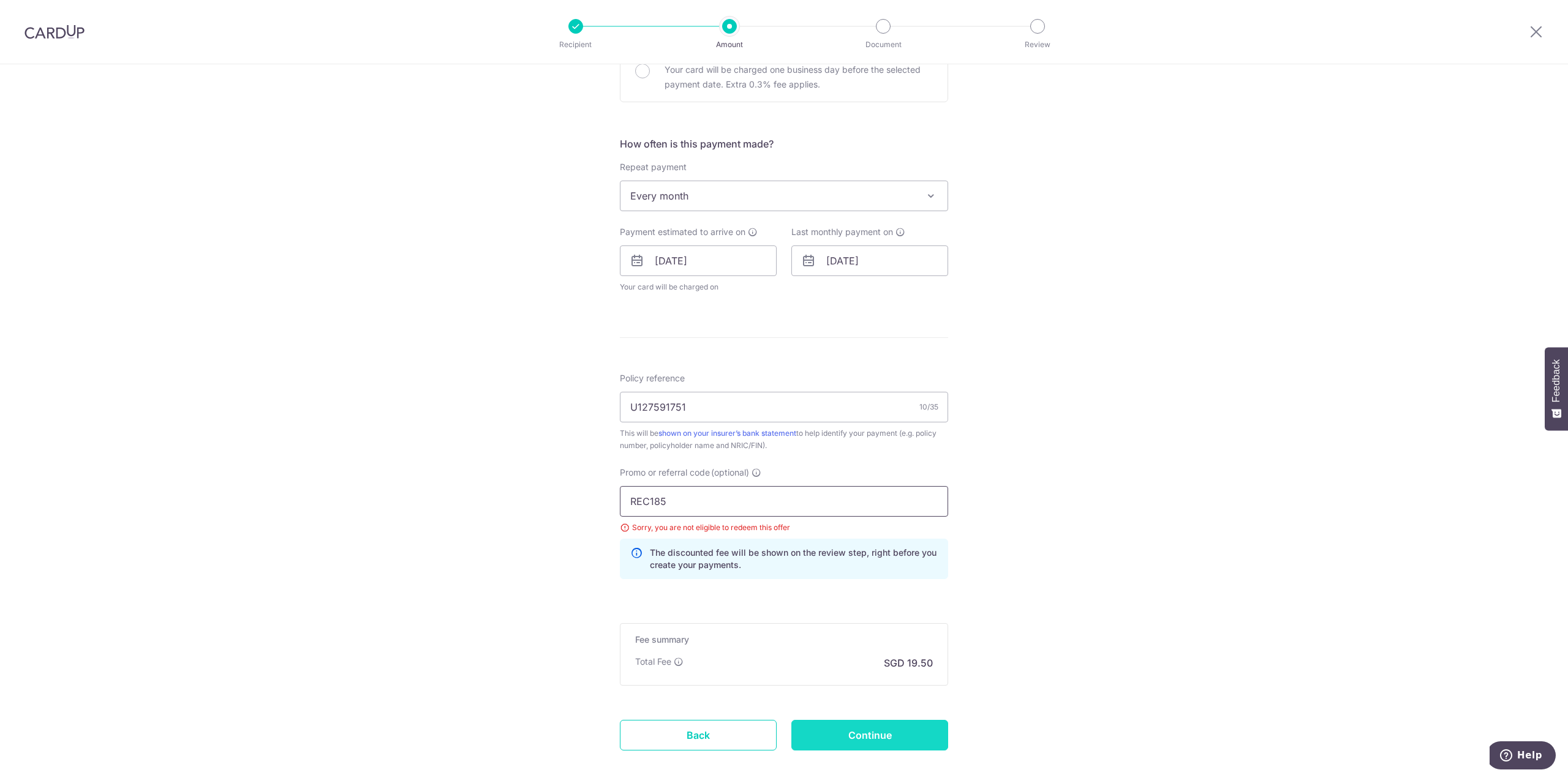
type input "REC185"
click at [875, 734] on input "Continue" at bounding box center [870, 735] width 157 height 31
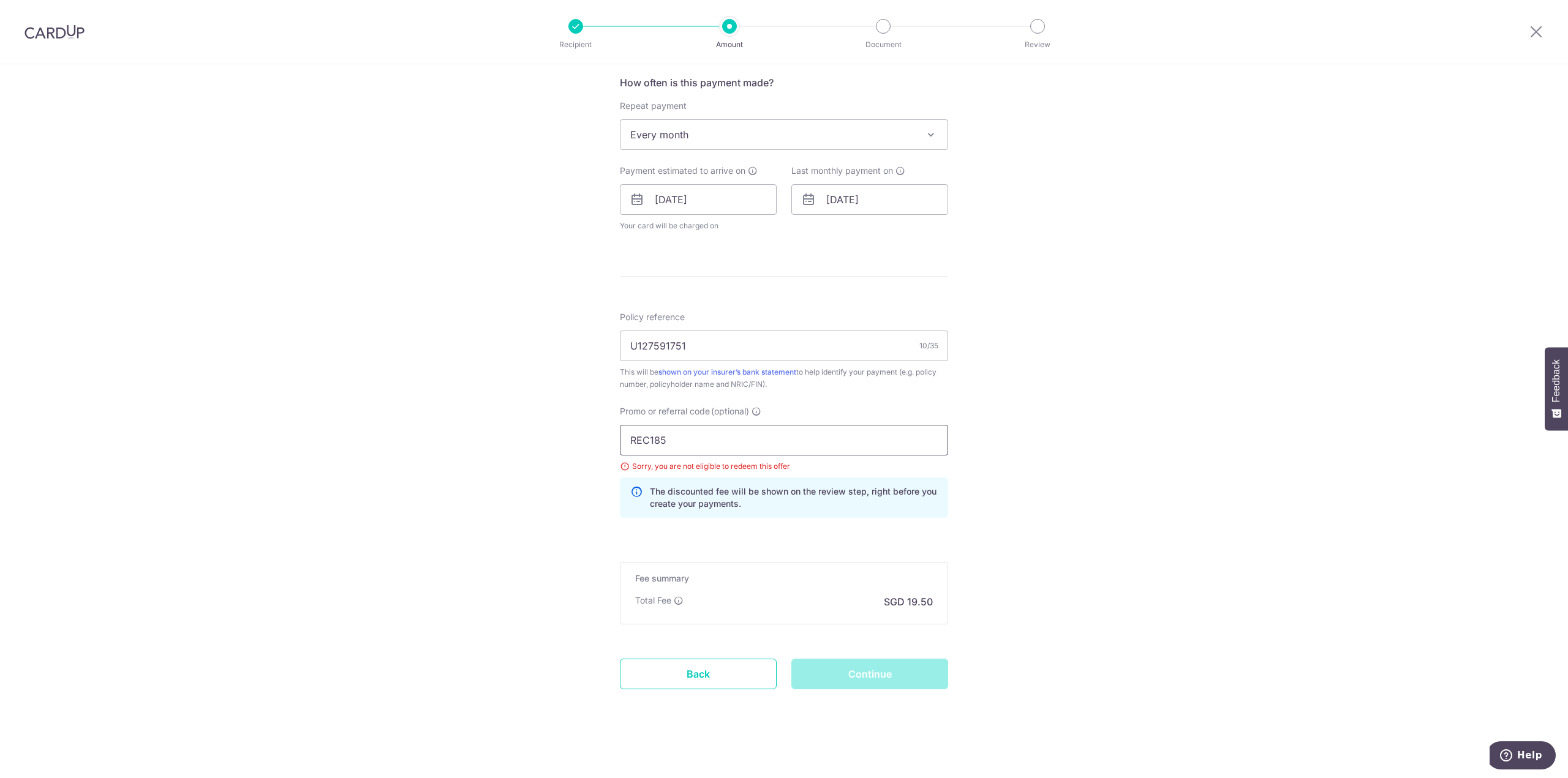
click at [685, 435] on input "REC185" at bounding box center [784, 440] width 328 height 31
click at [870, 684] on div "Continue" at bounding box center [869, 674] width 171 height 31
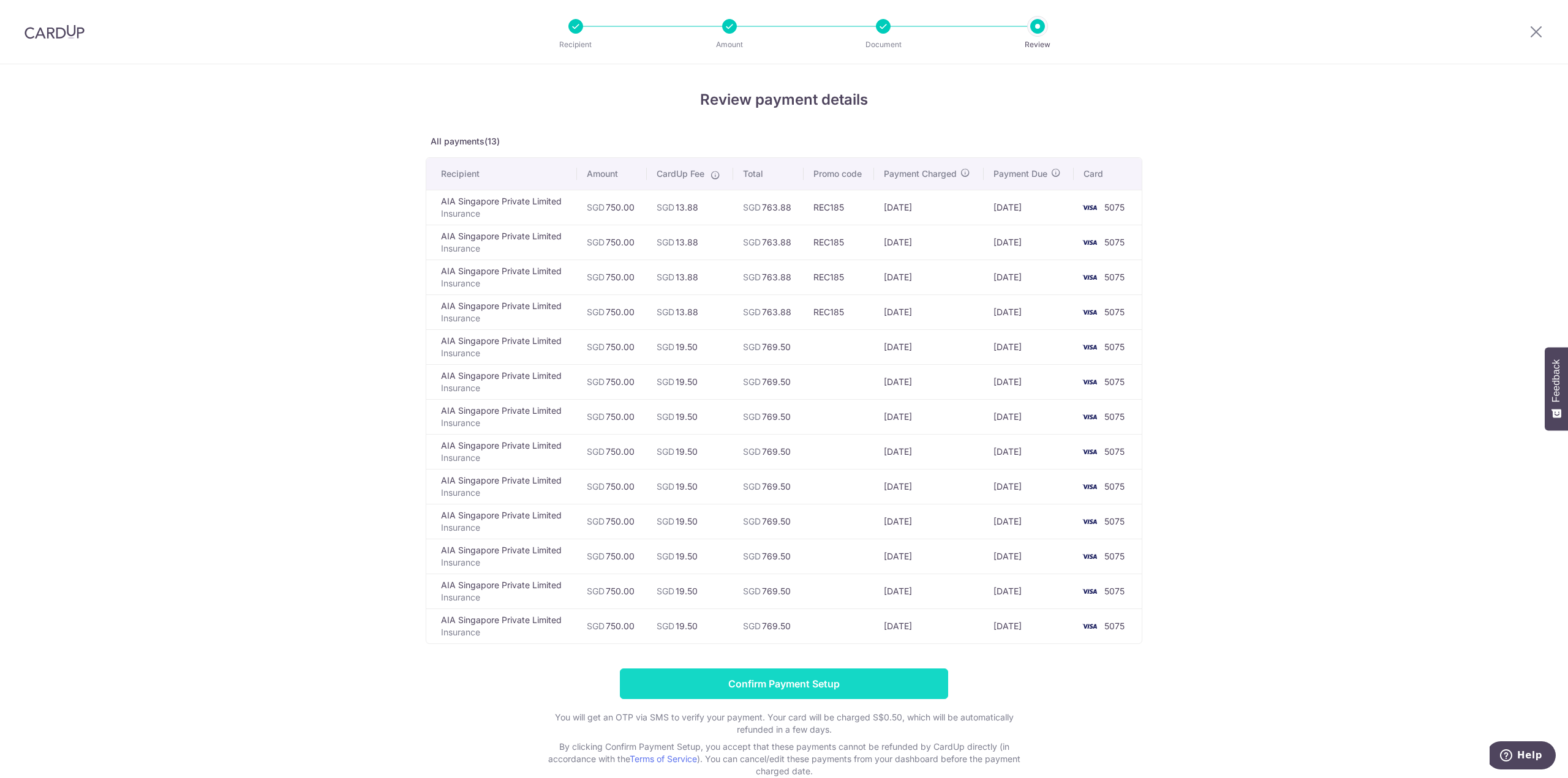
click at [924, 673] on input "Confirm Payment Setup" at bounding box center [784, 684] width 328 height 31
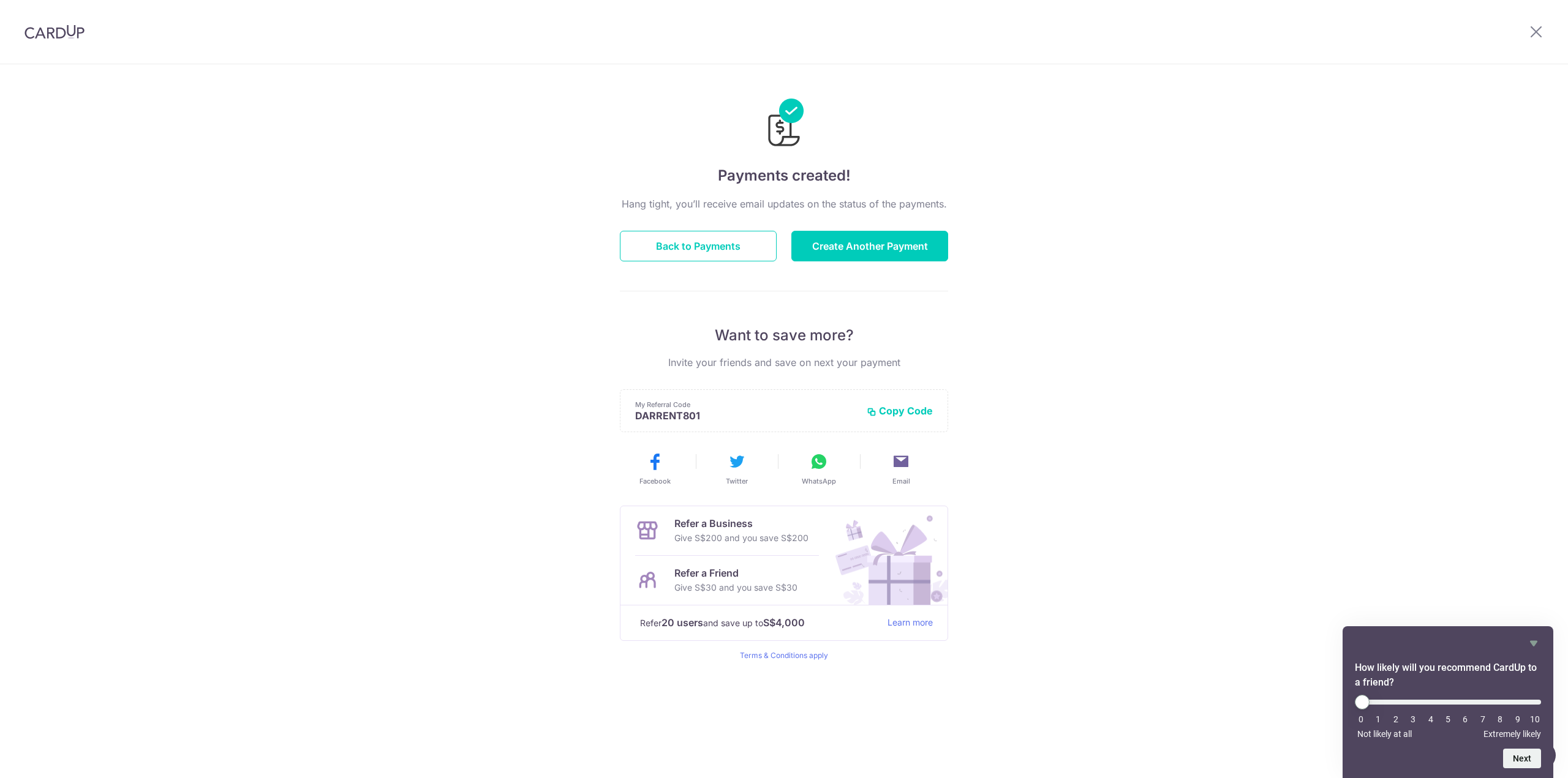
click at [876, 414] on button "Copy Code" at bounding box center [899, 410] width 66 height 12
click at [774, 250] on button "Back to Payments" at bounding box center [698, 246] width 157 height 31
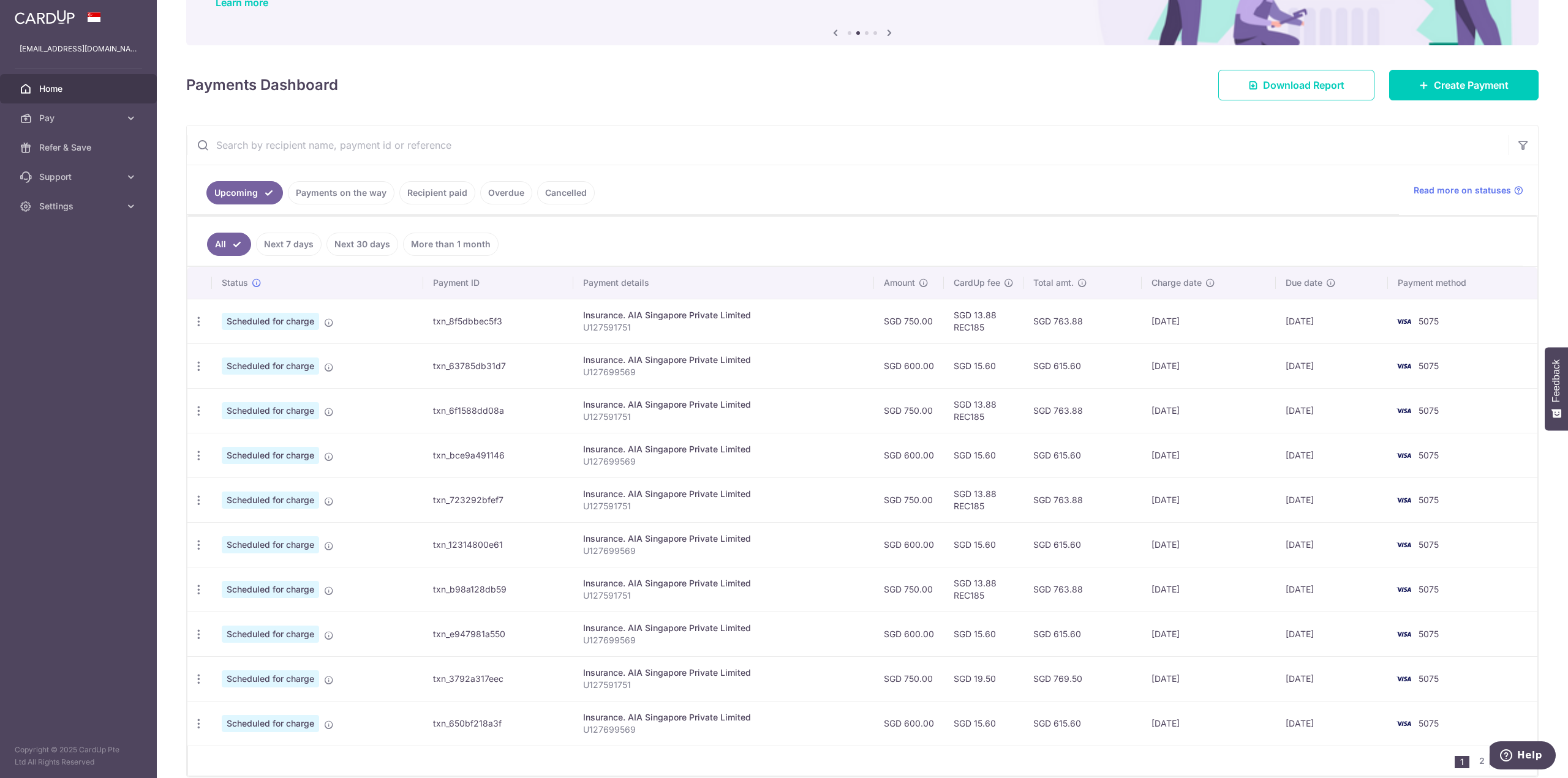
scroll to position [162, 0]
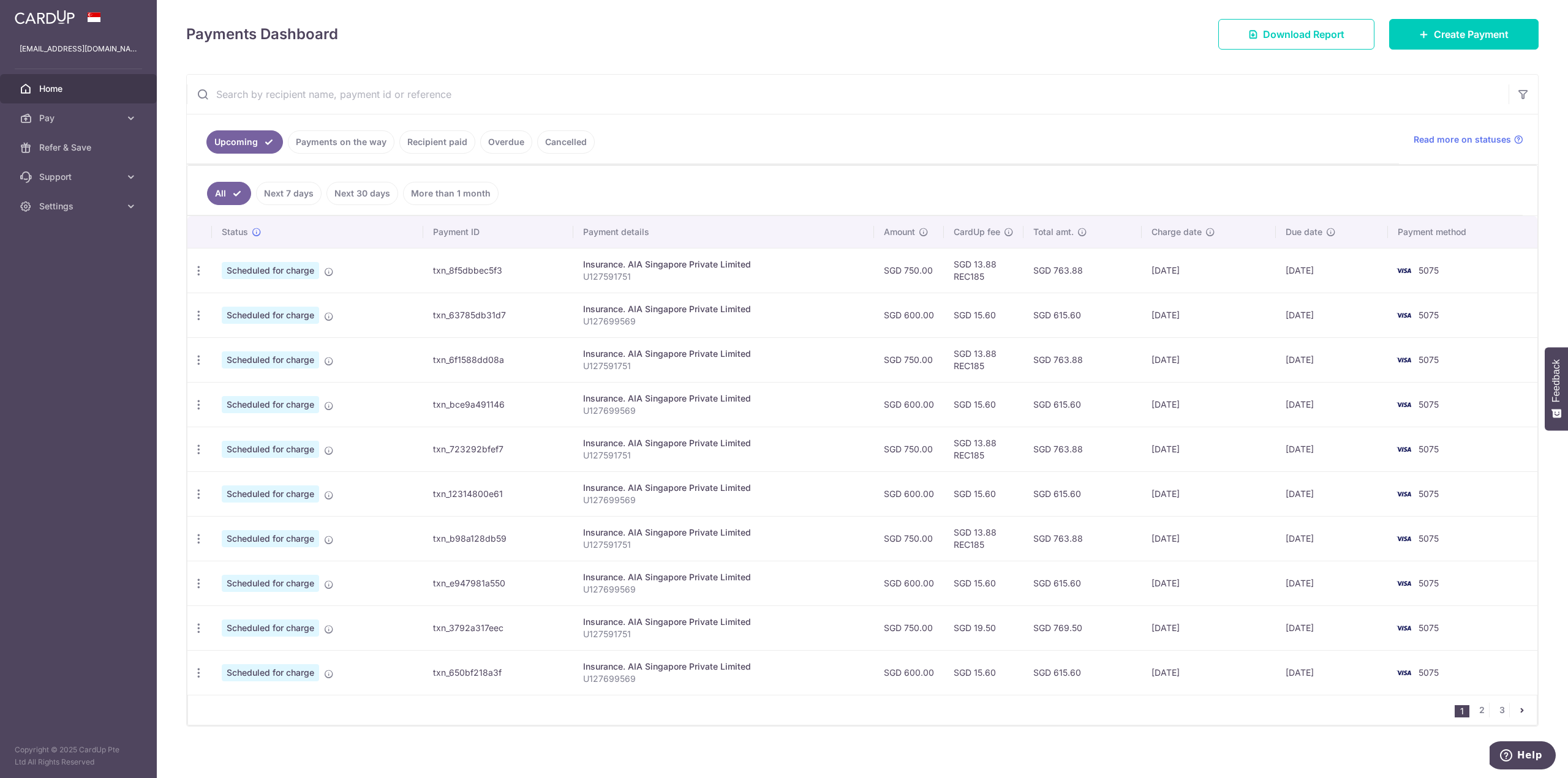
click at [315, 131] on link "Payments on the way" at bounding box center [341, 142] width 107 height 23
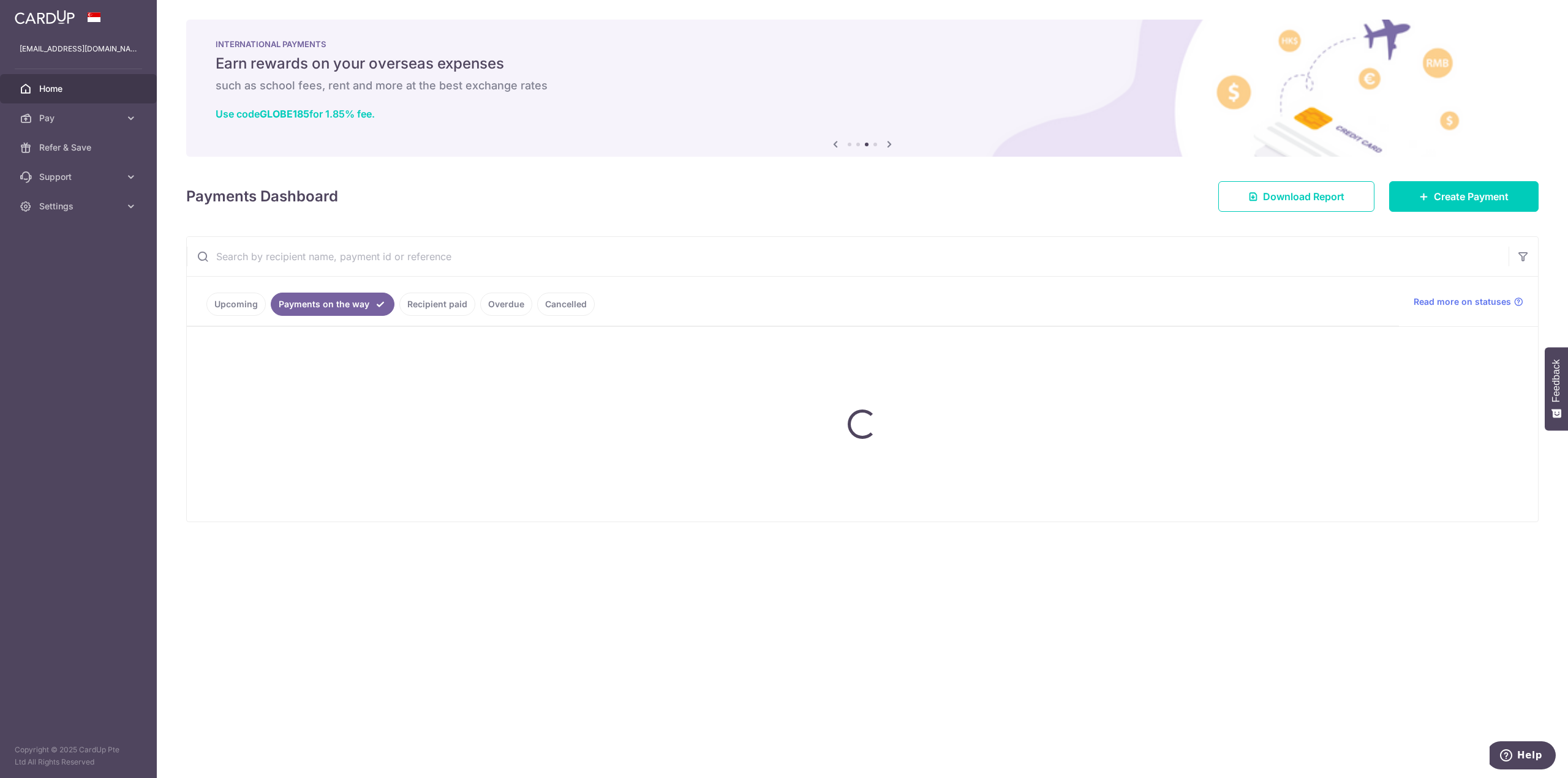
scroll to position [0, 0]
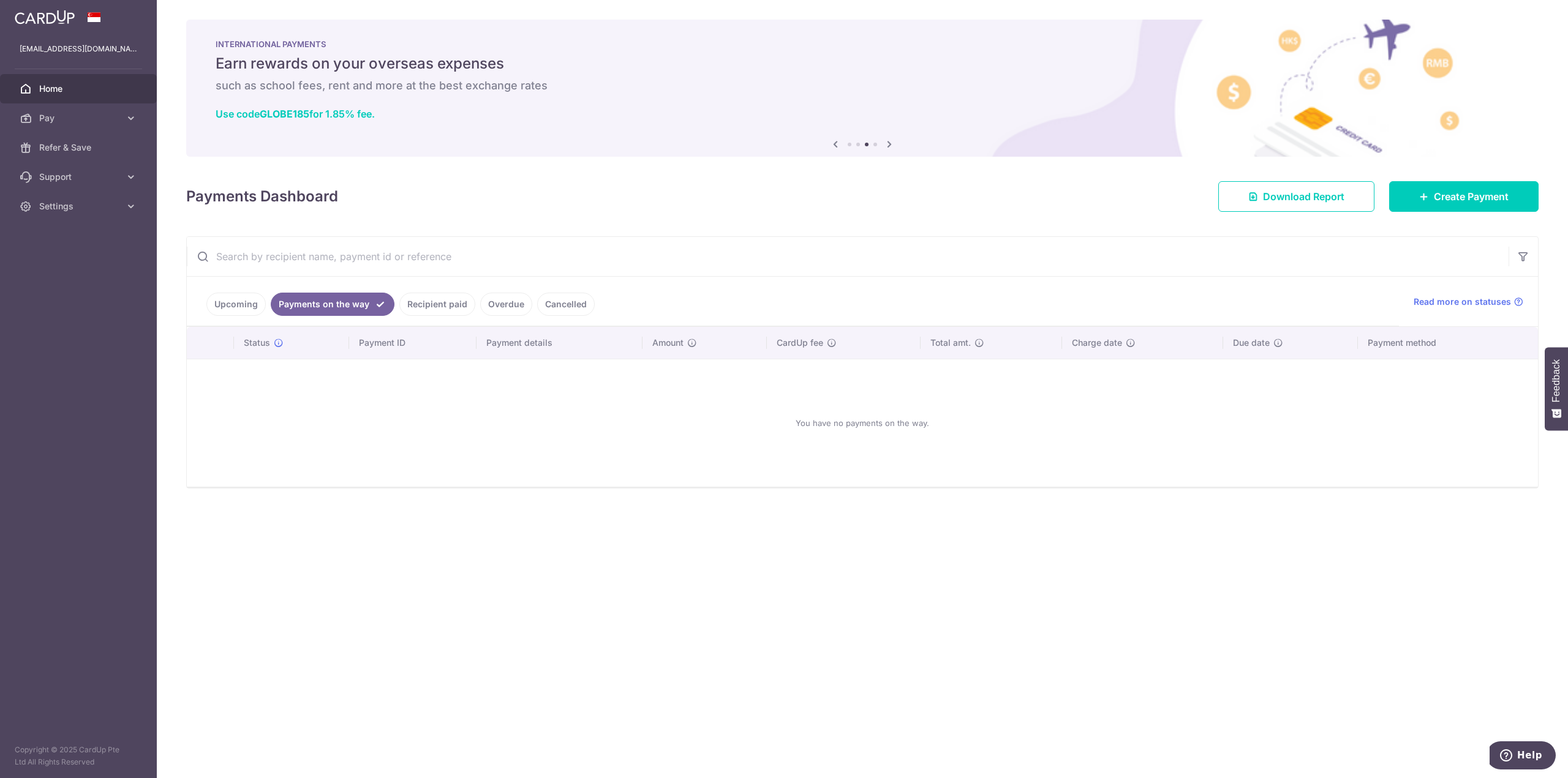
click at [245, 299] on link "Upcoming" at bounding box center [236, 304] width 59 height 23
